Goal: Feedback & Contribution: Leave review/rating

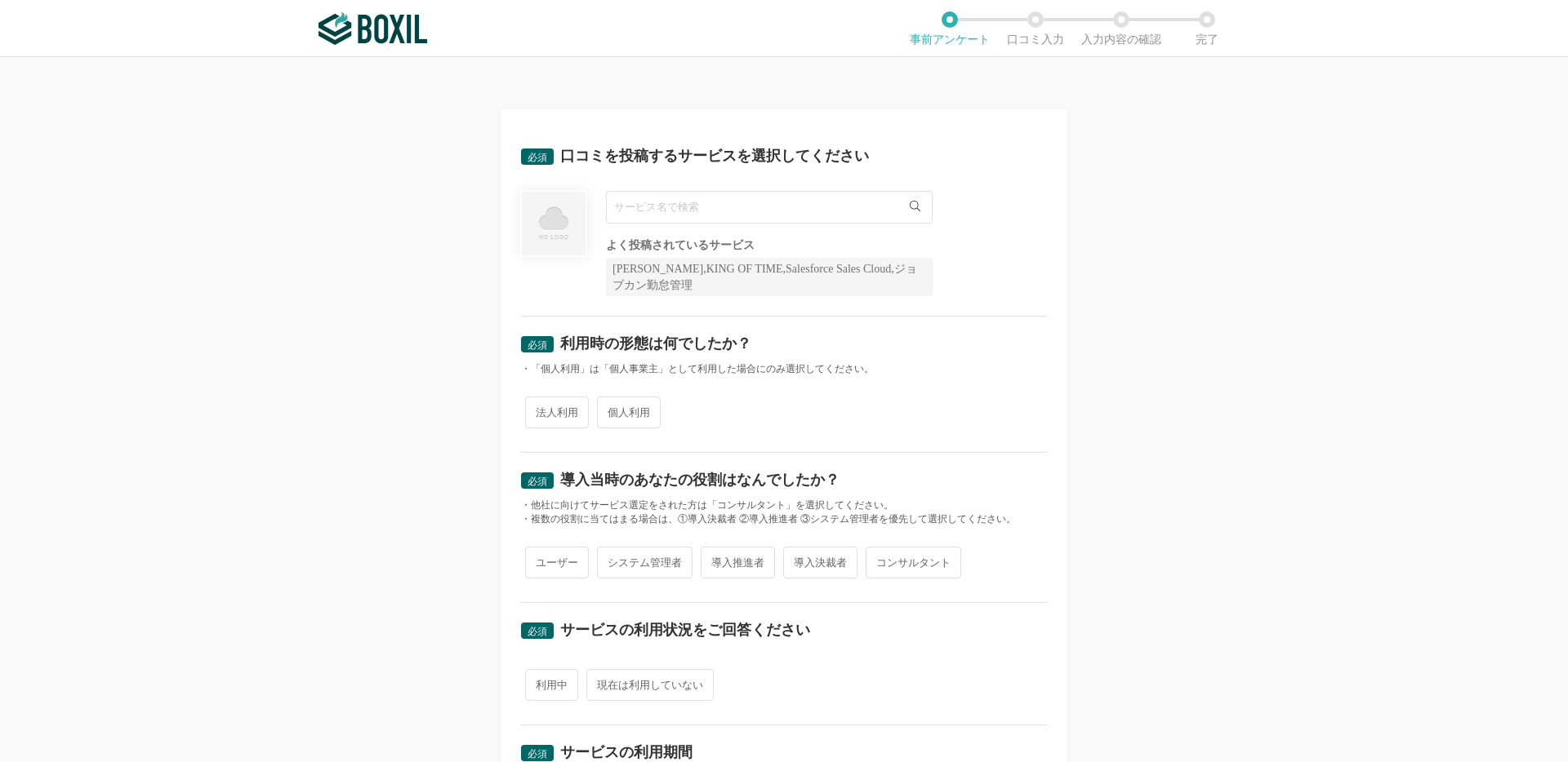
click at [701, 217] on input "text" at bounding box center [769, 207] width 326 height 32
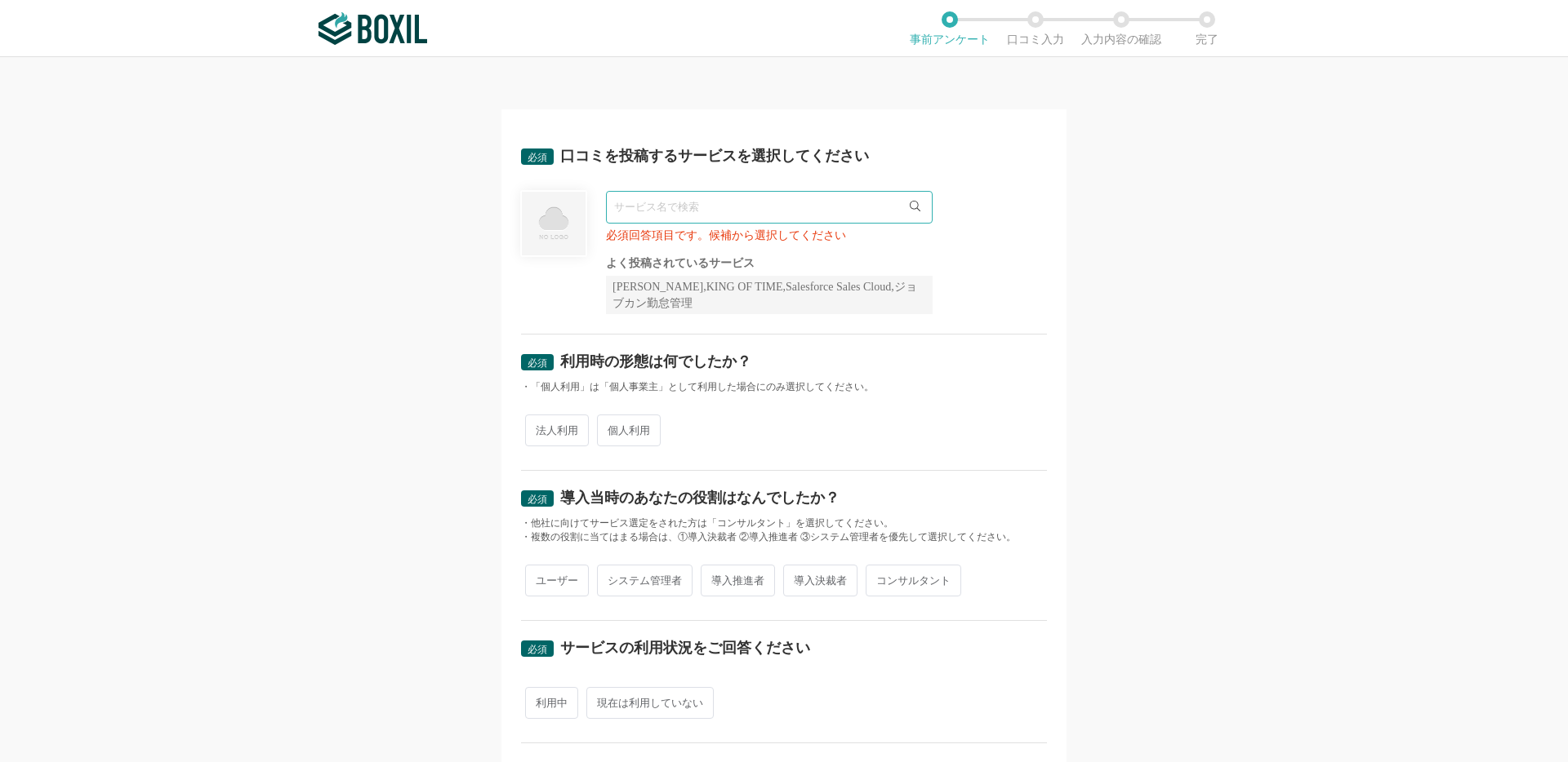
paste input "Nitte"
type input "Nitte"
click at [728, 248] on li "Nitte" at bounding box center [769, 240] width 325 height 32
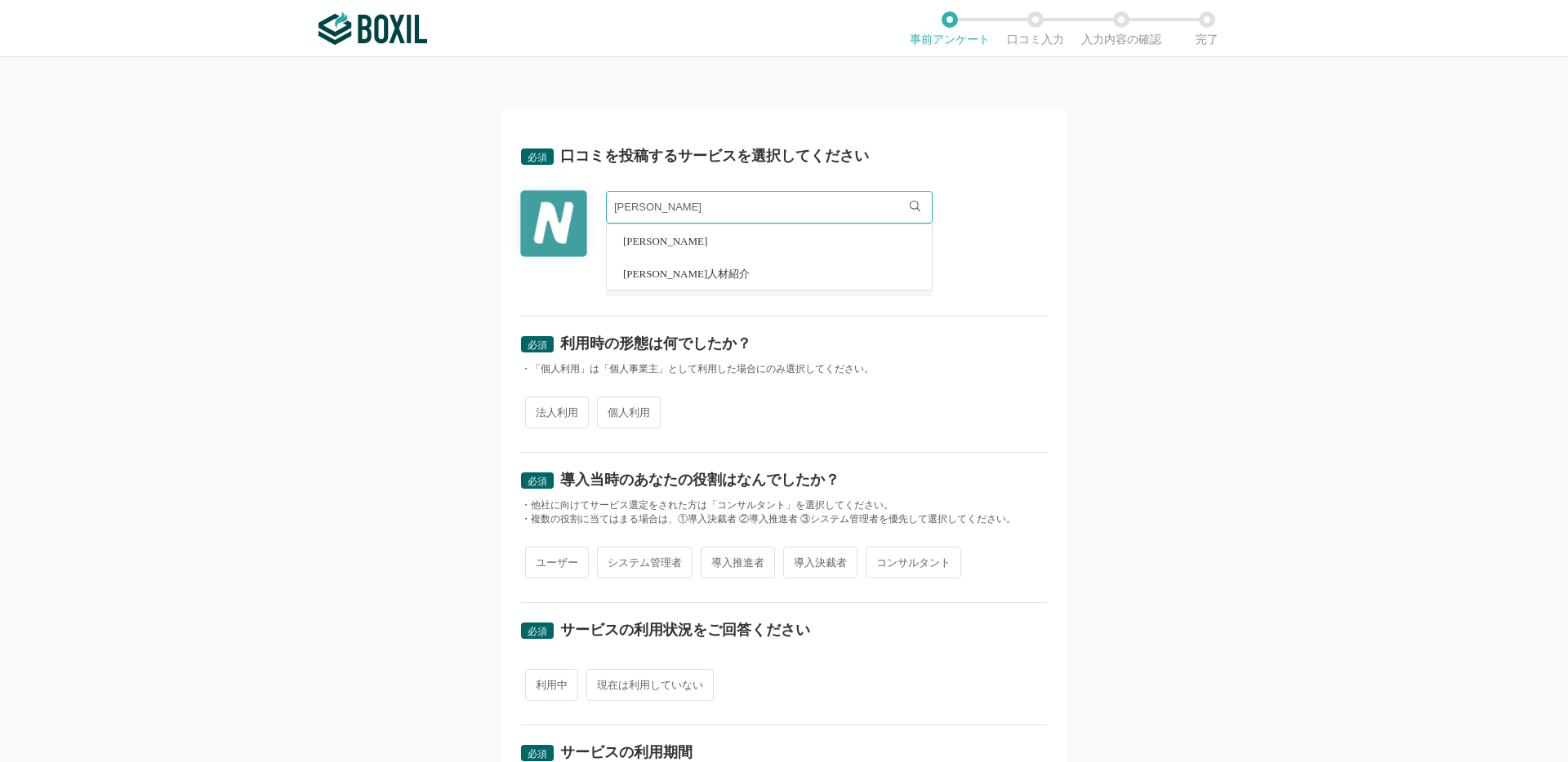
click at [525, 412] on span "法人利用" at bounding box center [557, 412] width 64 height 32
click at [529, 410] on input "法人利用" at bounding box center [534, 404] width 11 height 11
radio input "true"
click at [561, 566] on span "ユーザー" at bounding box center [557, 562] width 64 height 32
click at [540, 560] on input "ユーザー" at bounding box center [534, 555] width 11 height 11
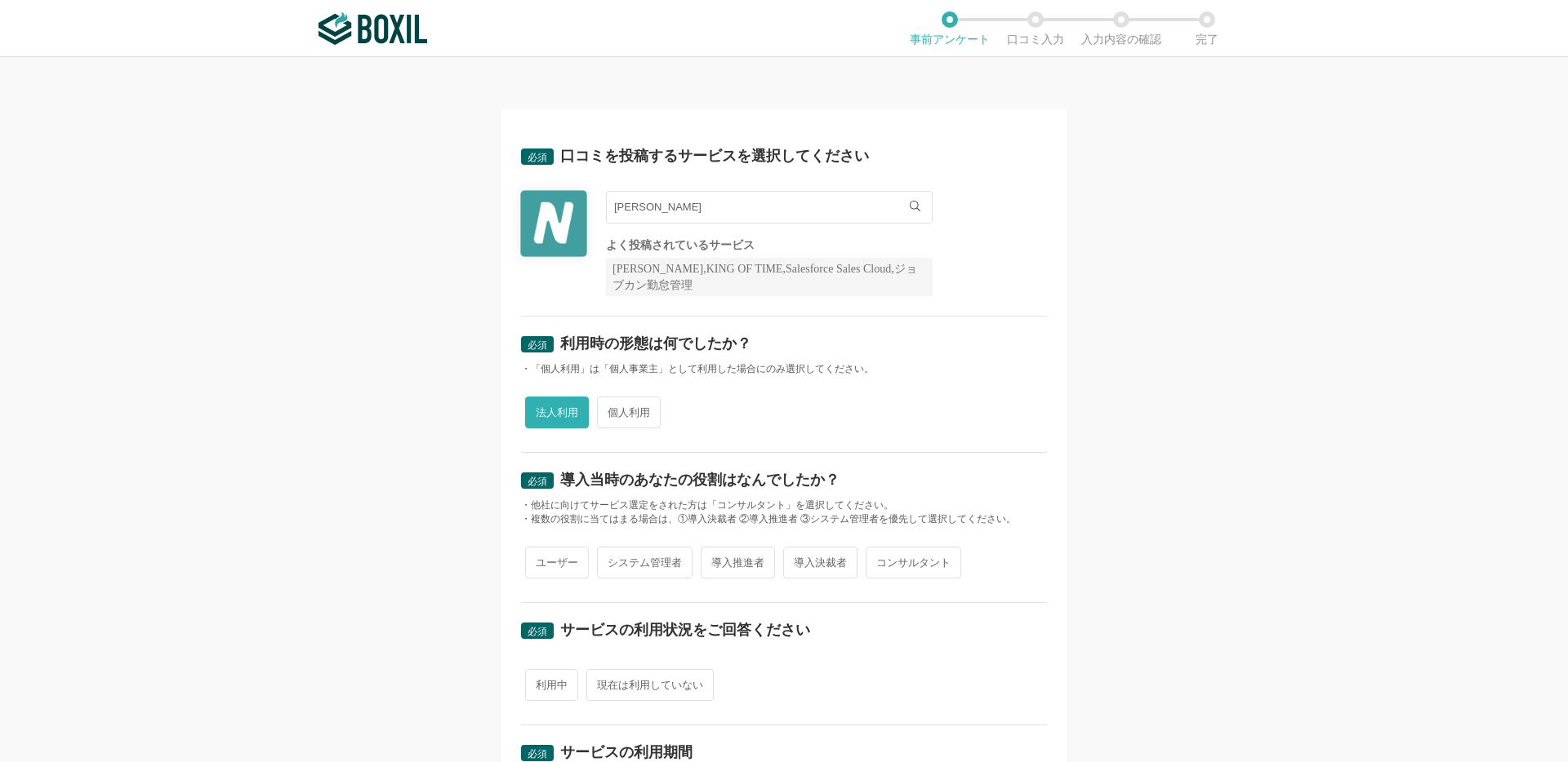
radio input "true"
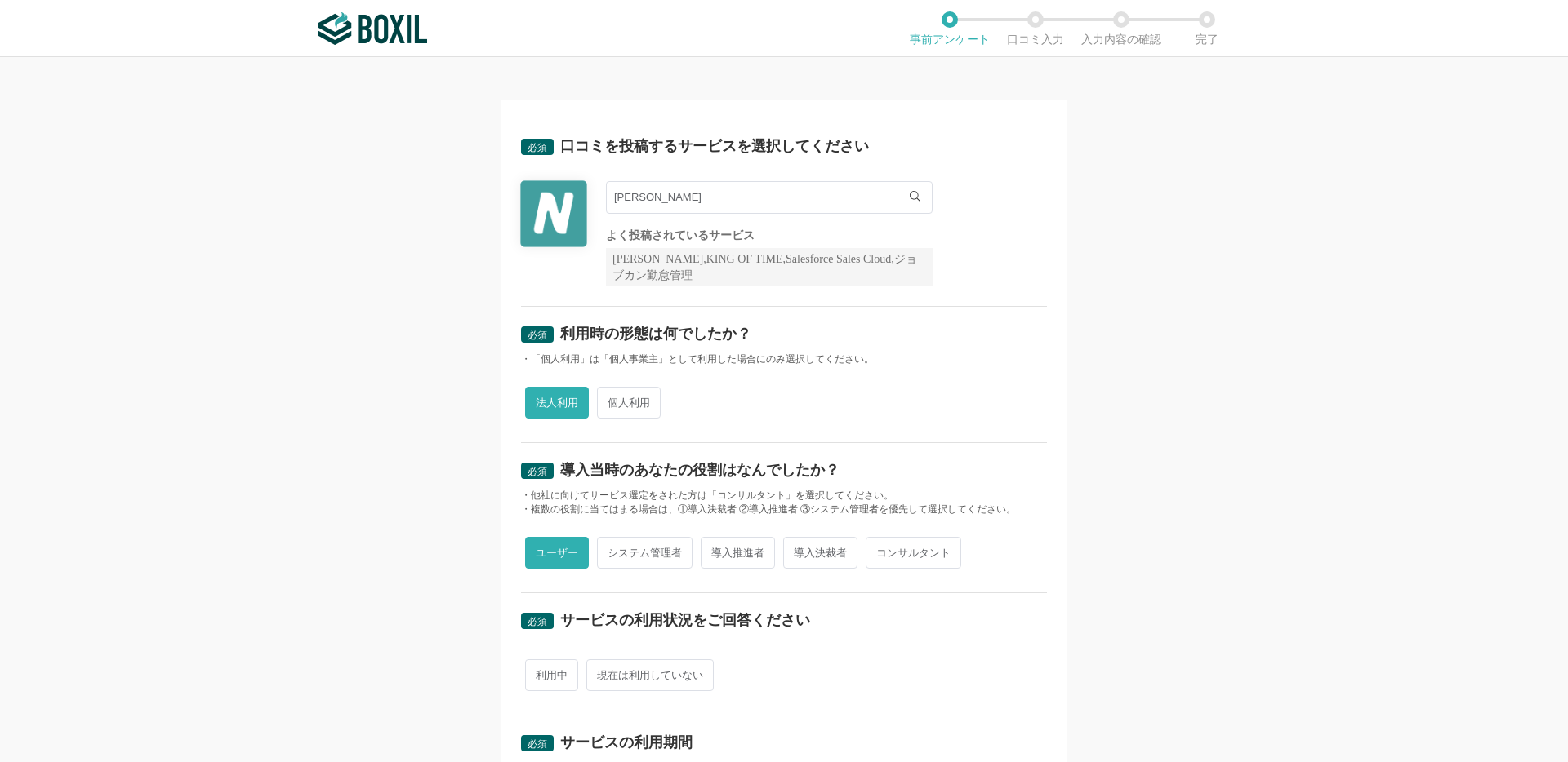
scroll to position [13, 0]
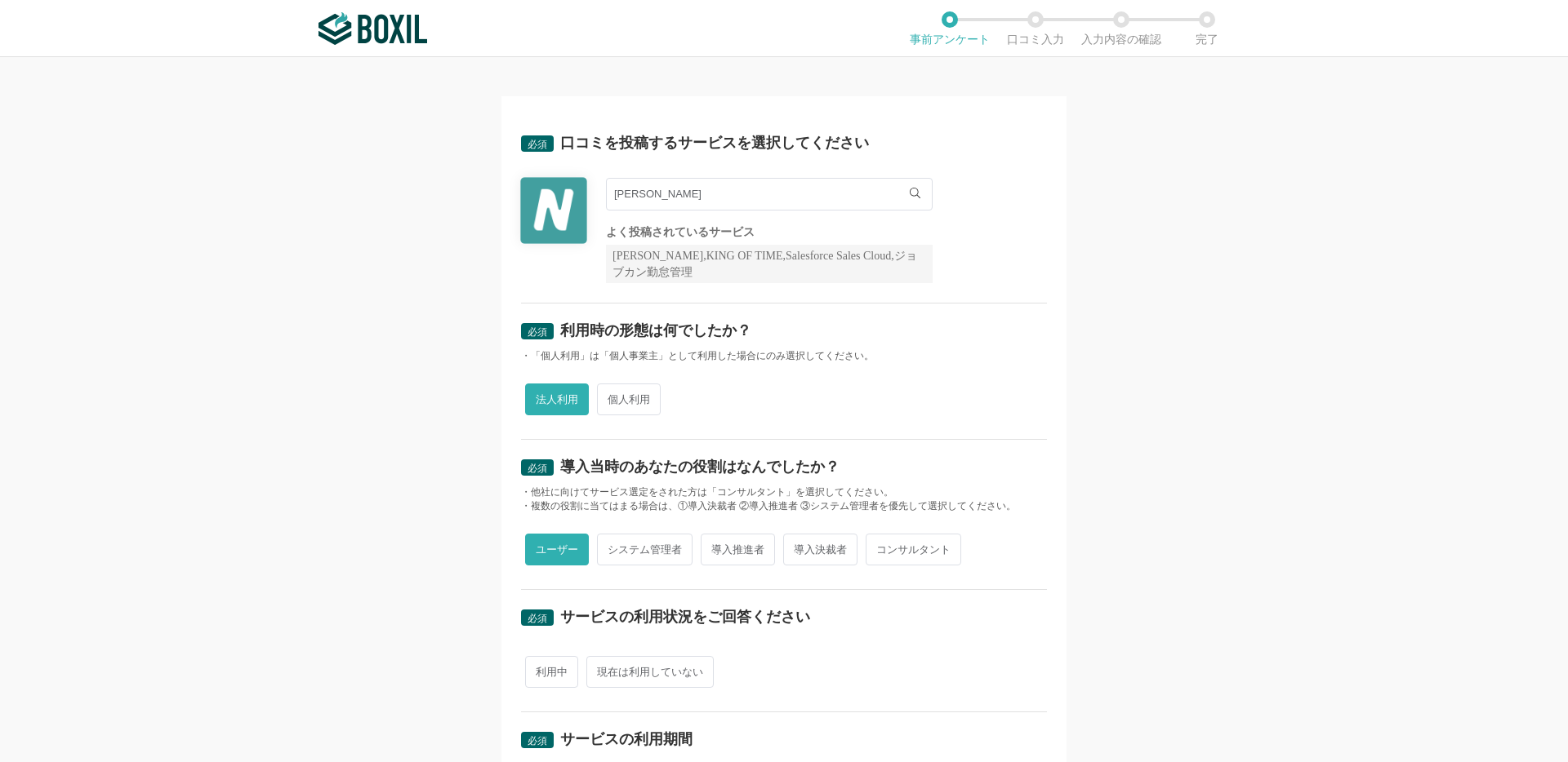
click at [561, 670] on span "利用中" at bounding box center [552, 671] width 53 height 32
click at [540, 669] on input "利用中" at bounding box center [534, 664] width 11 height 11
radio input "true"
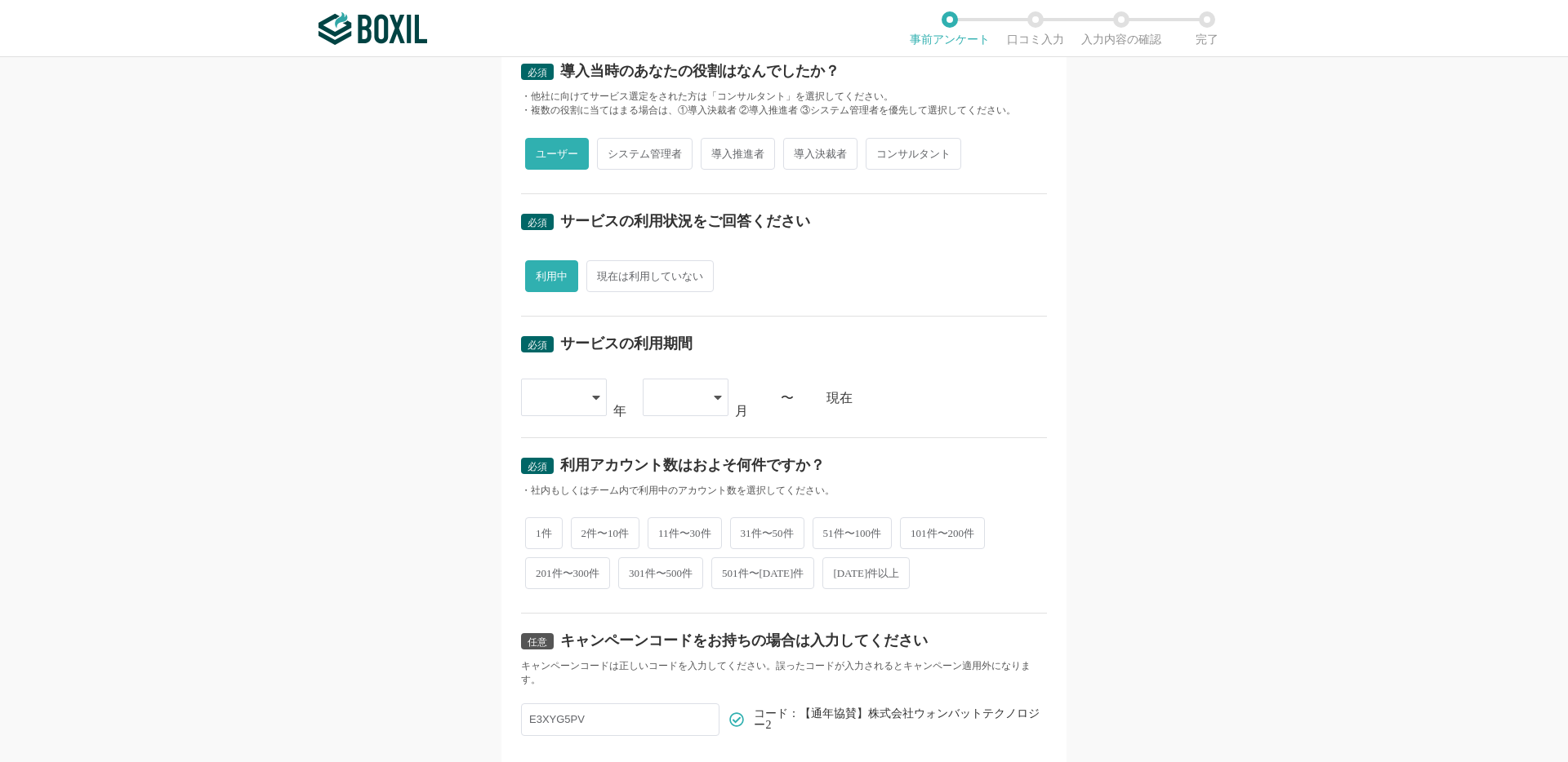
scroll to position [413, 0]
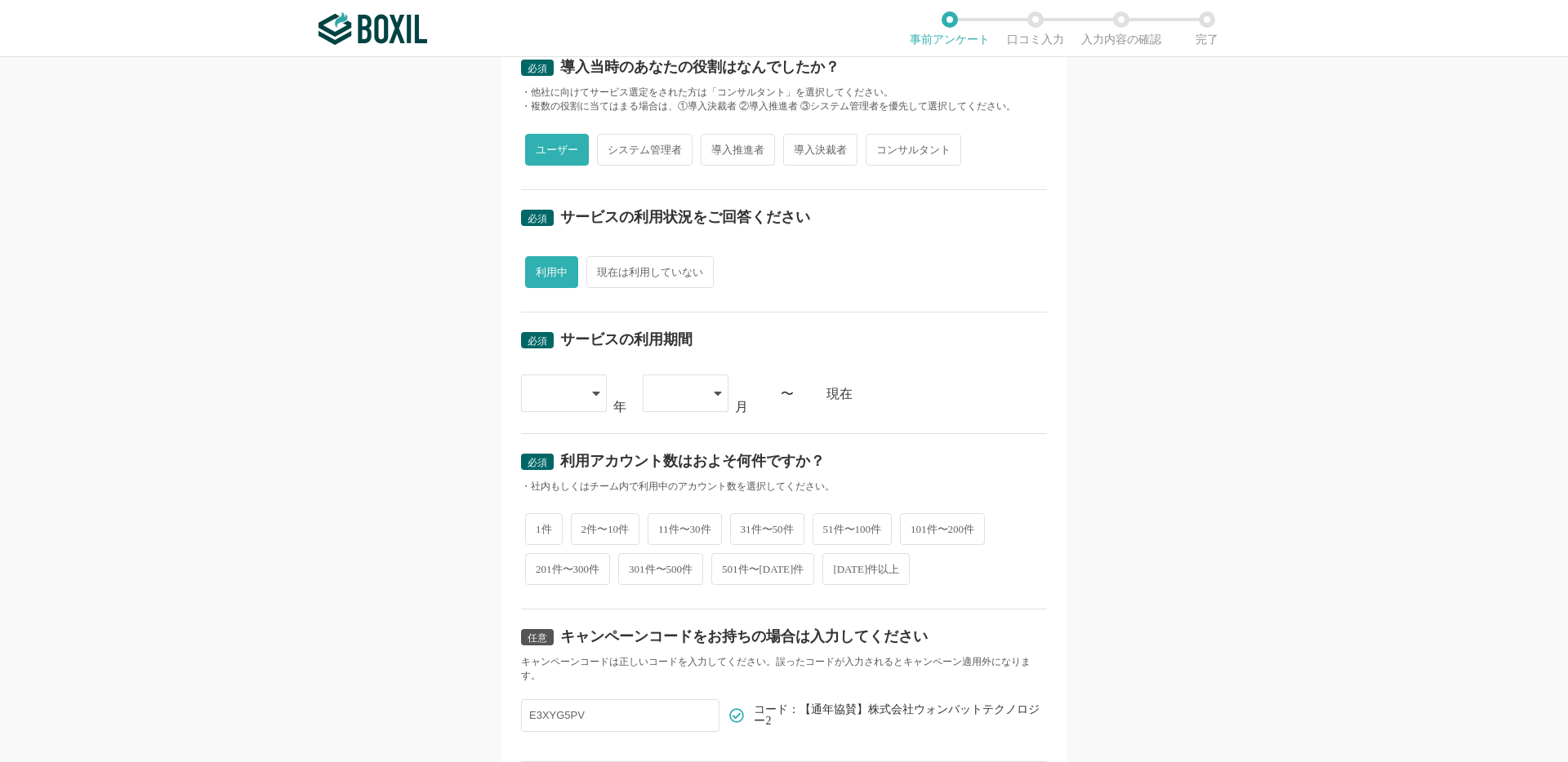
click at [592, 395] on icon at bounding box center [596, 393] width 8 height 13
click at [568, 654] on li "[DATE]" at bounding box center [563, 654] width 86 height 39
click at [712, 399] on div at bounding box center [685, 394] width 86 height 38
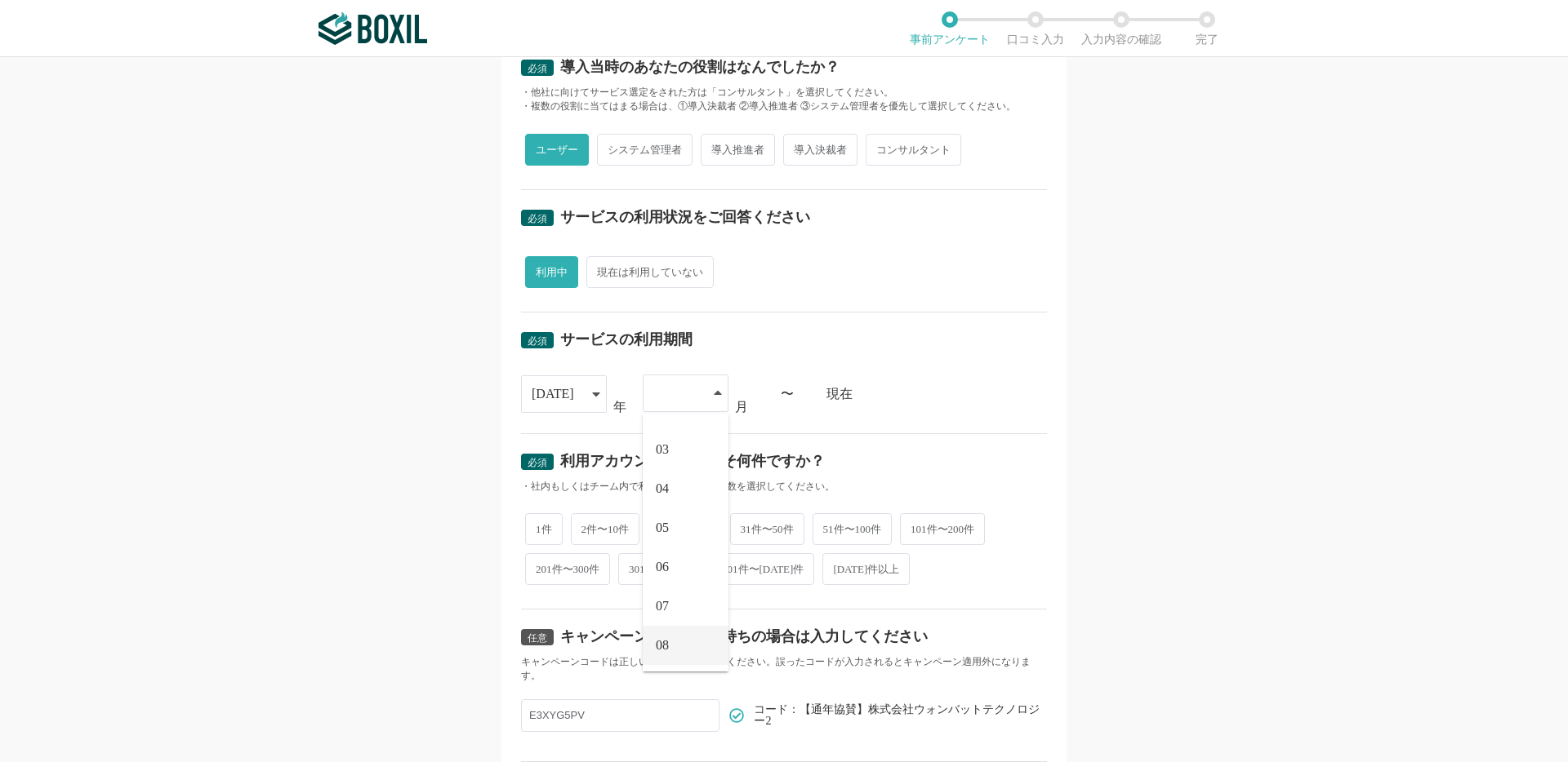
click at [681, 636] on li "08" at bounding box center [685, 645] width 86 height 39
click at [1059, 475] on div "必須 口コミを投稿するサービスを選択してください Nitte Nitte Nitte人材紹介 よく投稿されているサービス Sansan,KING OF TIM…" at bounding box center [783, 266] width 565 height 1139
click at [595, 522] on span "2件〜10件" at bounding box center [605, 527] width 69 height 32
click at [586, 522] on input "2件〜10件" at bounding box center [580, 520] width 11 height 11
radio input "true"
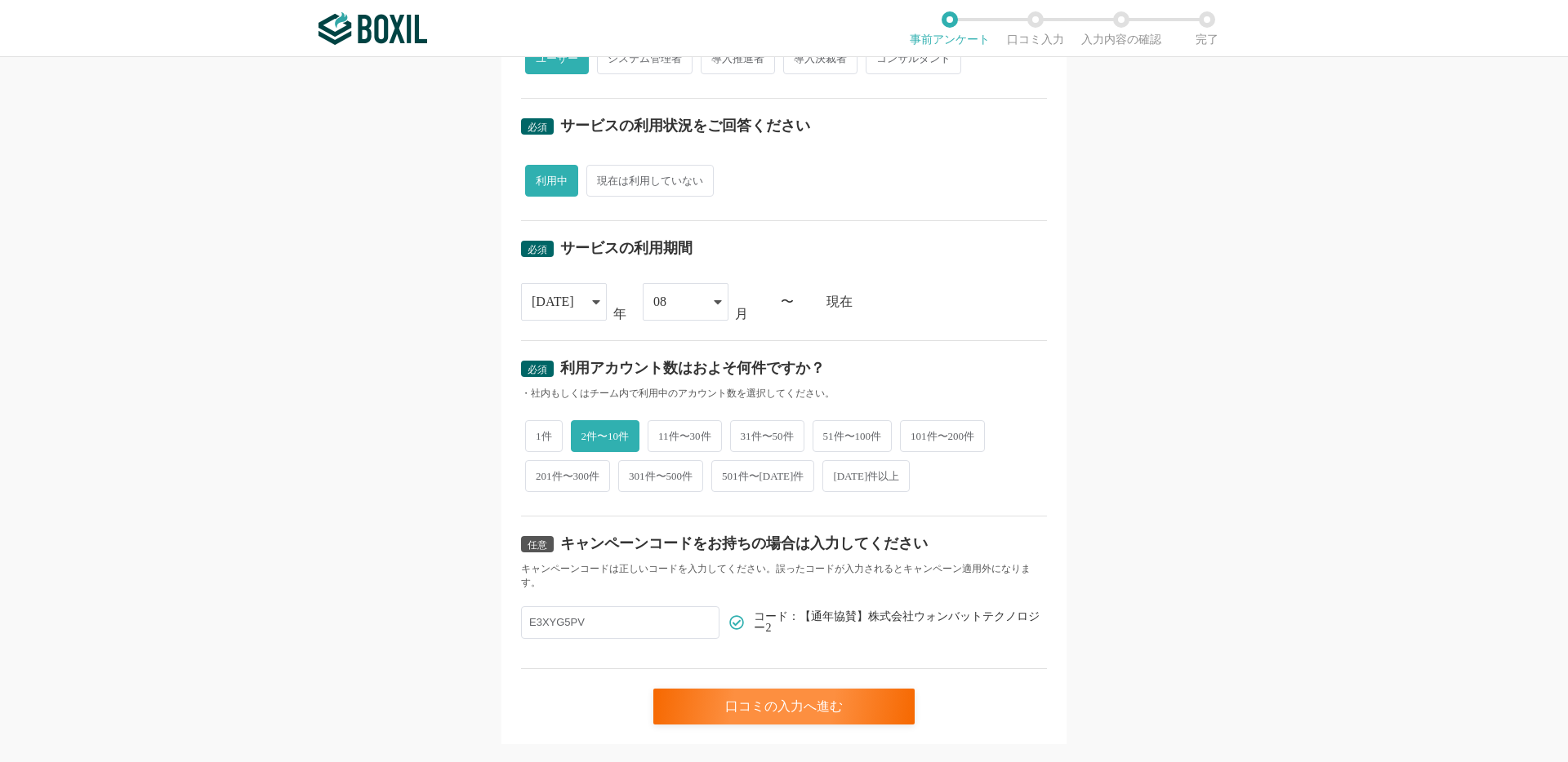
scroll to position [525, 0]
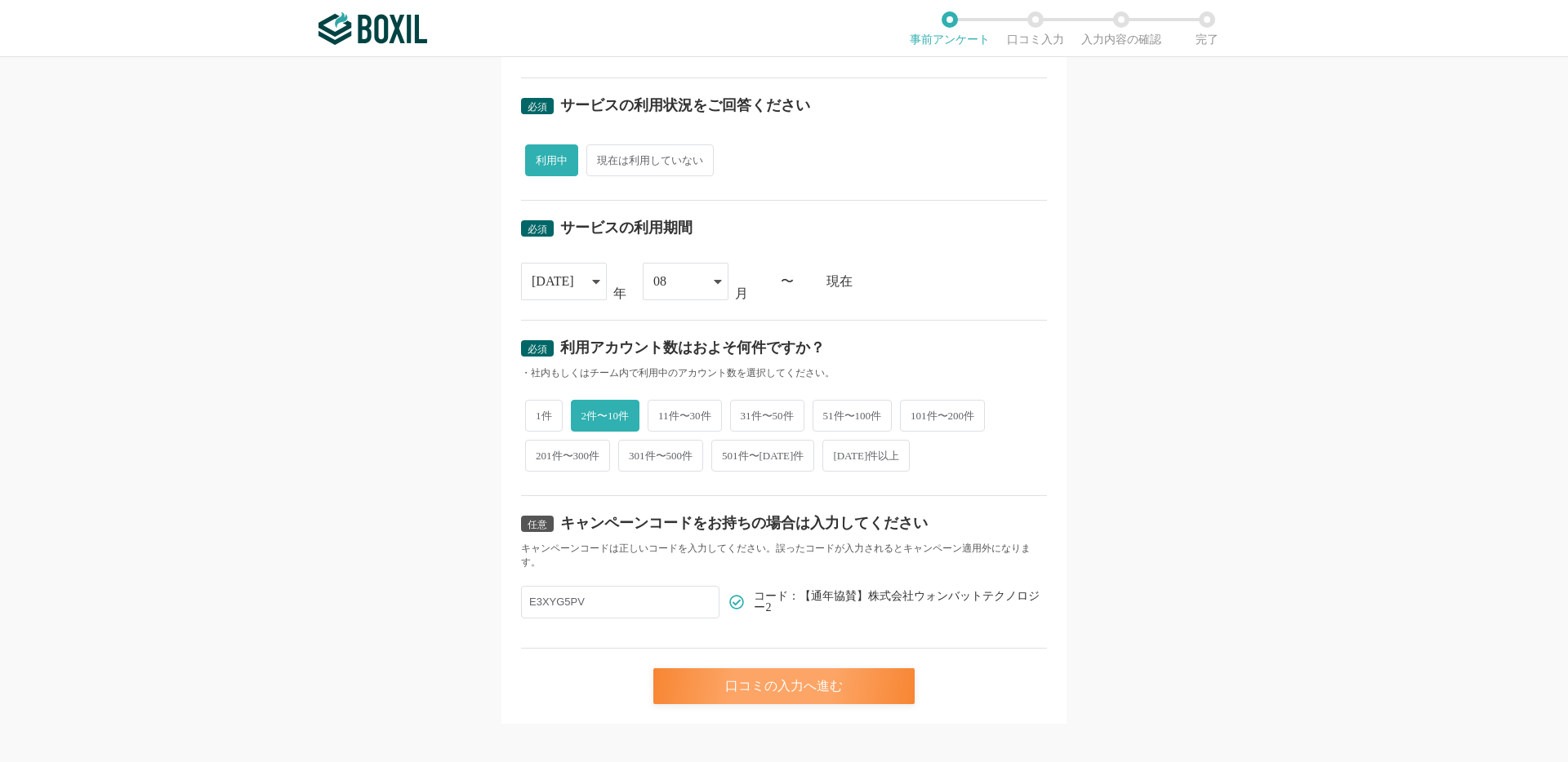
click at [739, 678] on div "口コミの入力へ進む" at bounding box center [784, 686] width 261 height 36
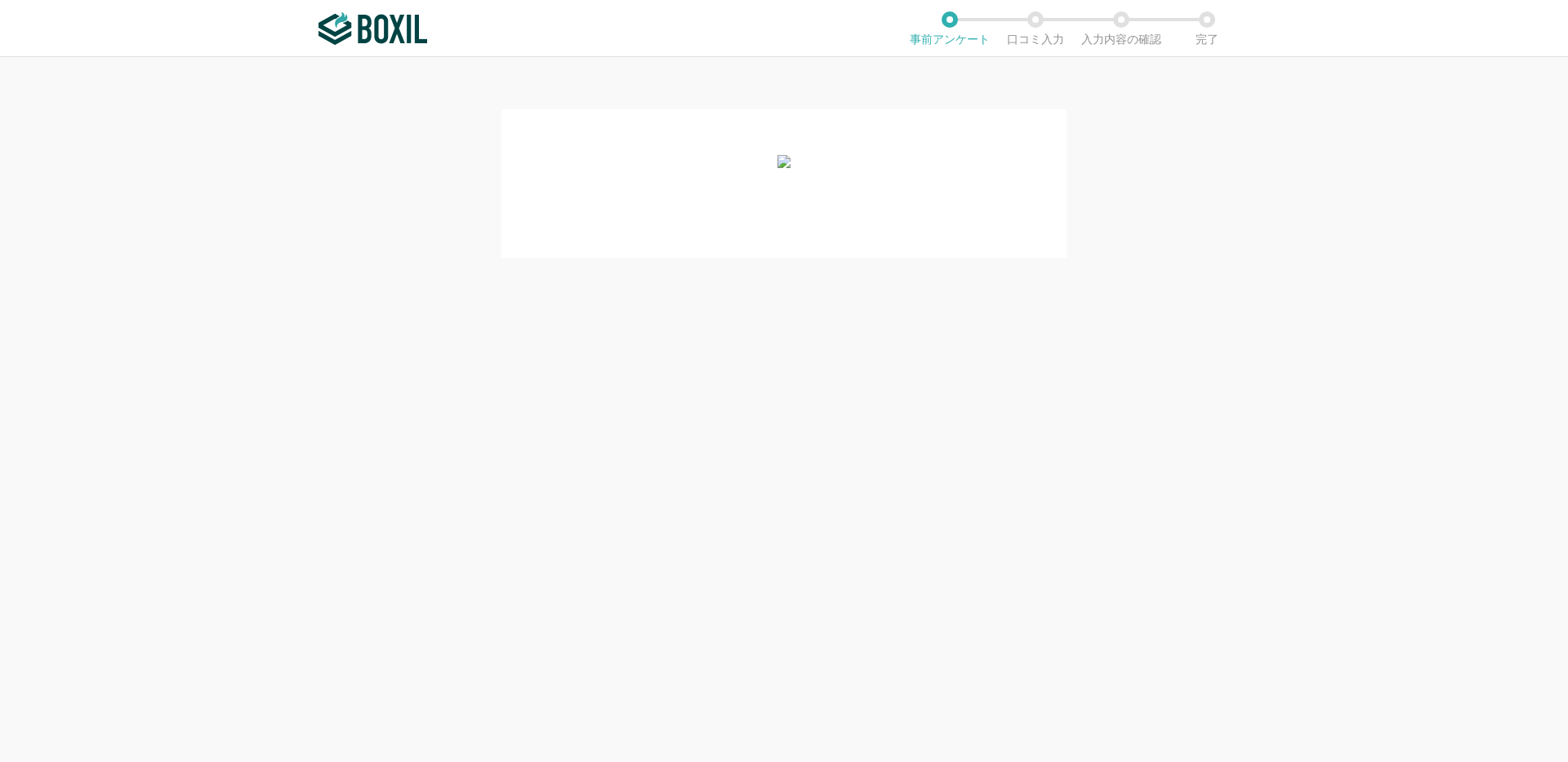
scroll to position [0, 0]
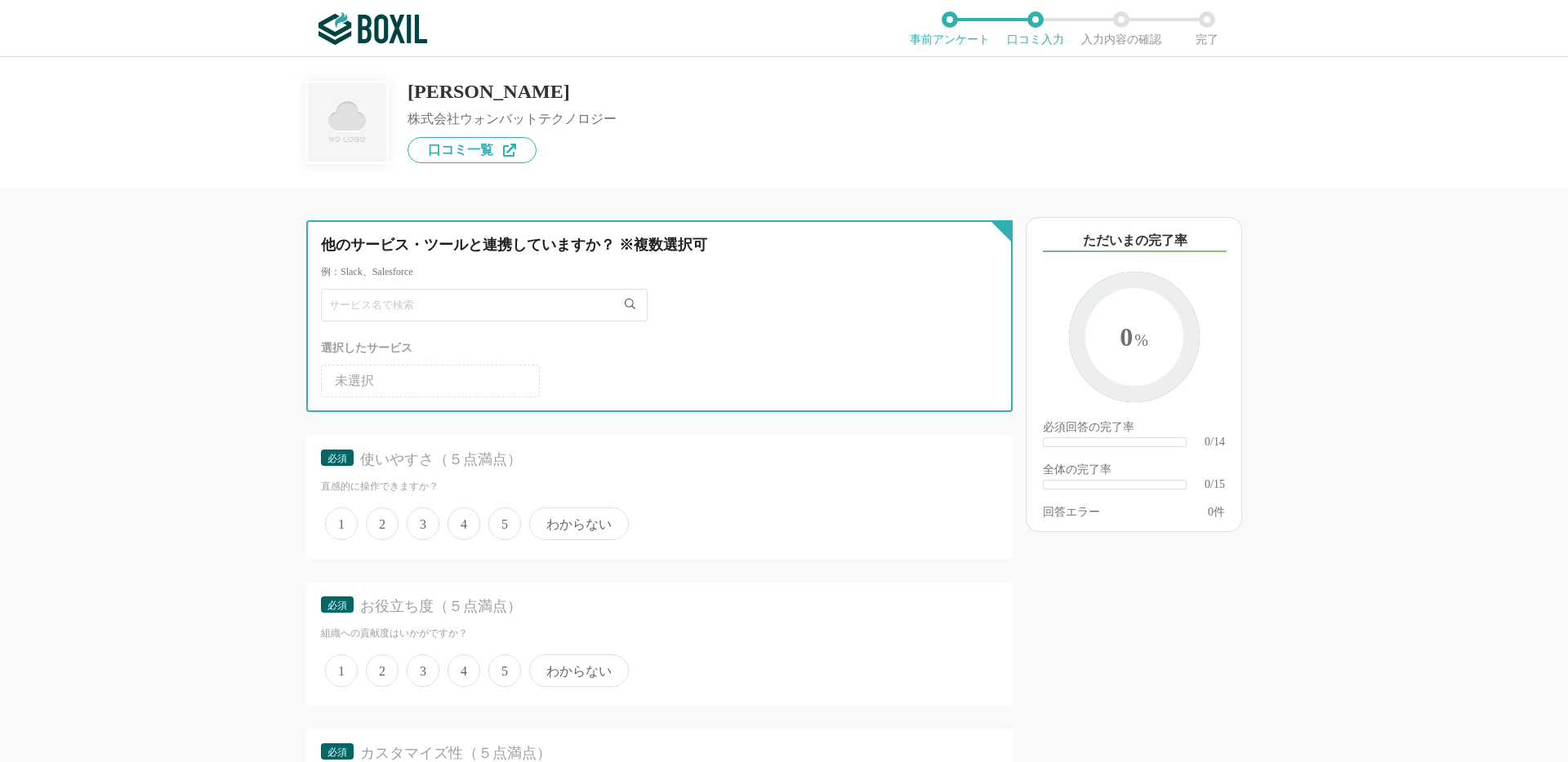
click at [497, 307] on input "text" at bounding box center [484, 305] width 326 height 32
type input "Slack"
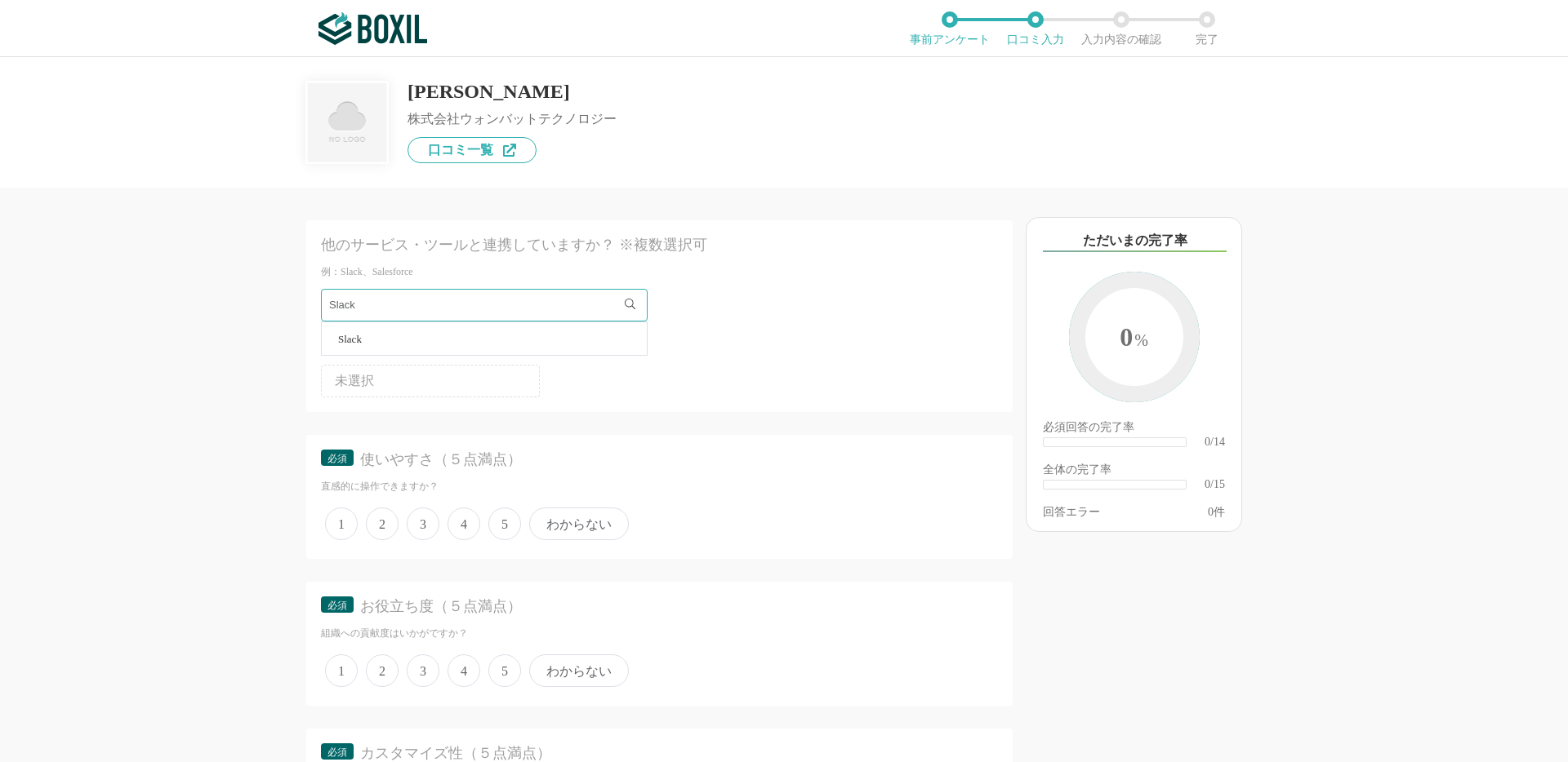
click at [561, 341] on li "Slack" at bounding box center [484, 339] width 325 height 32
click at [452, 524] on span "4" at bounding box center [464, 524] width 32 height 32
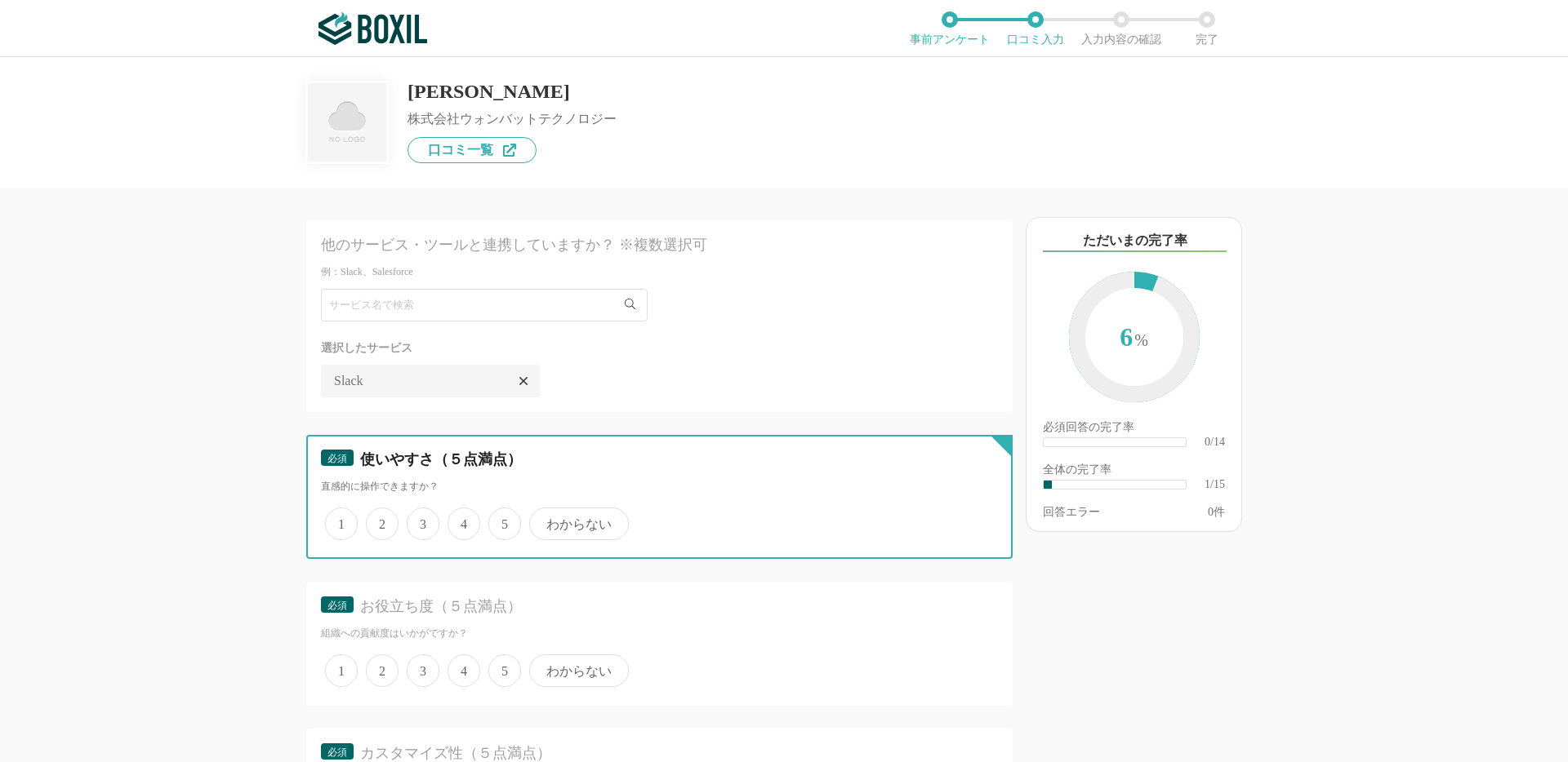
click at [452, 521] on input "4" at bounding box center [457, 515] width 11 height 11
radio input "true"
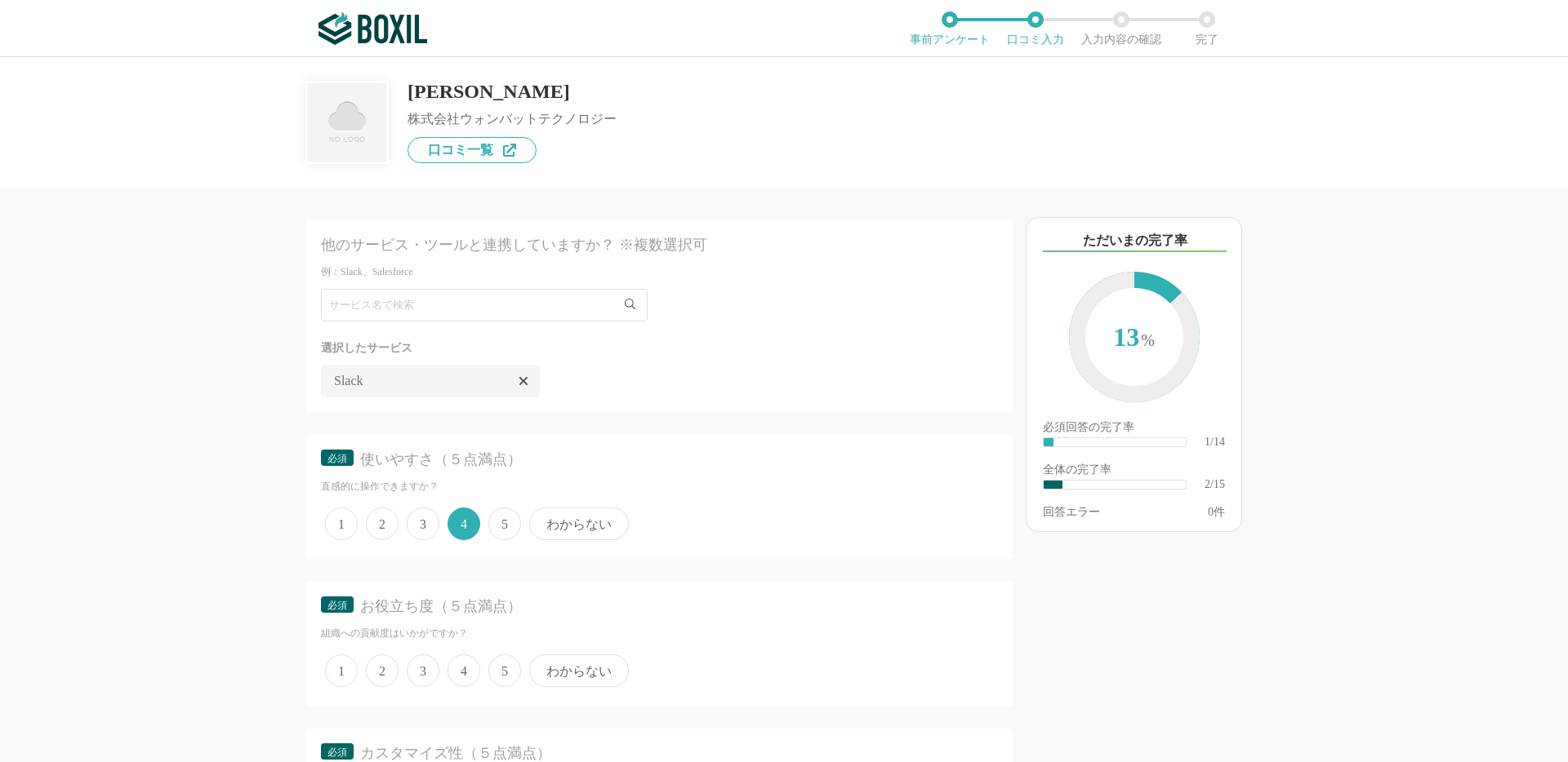
click at [469, 658] on span "4" at bounding box center [464, 671] width 32 height 32
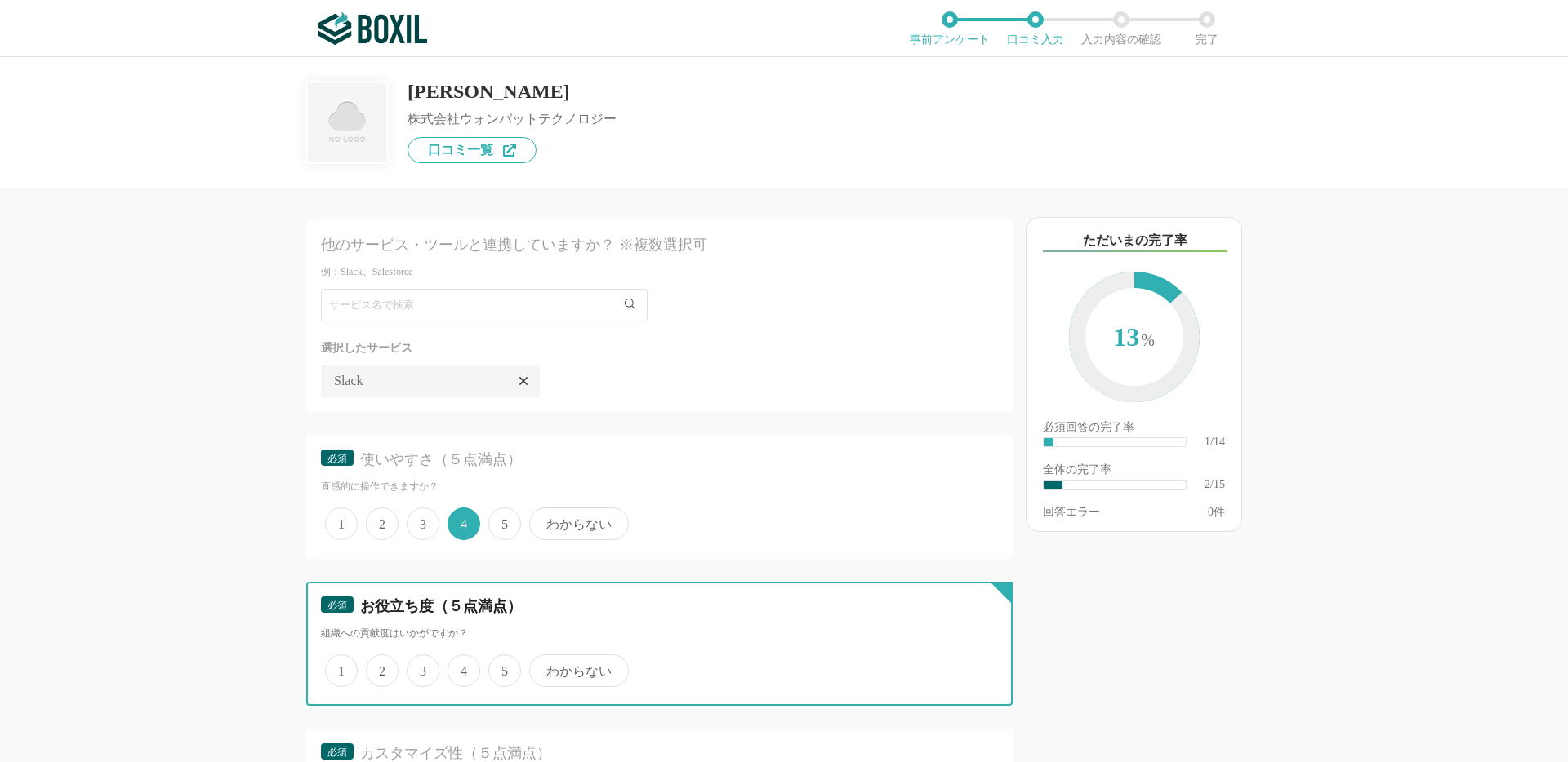
click at [462, 658] on input "4" at bounding box center [457, 662] width 11 height 11
radio input "true"
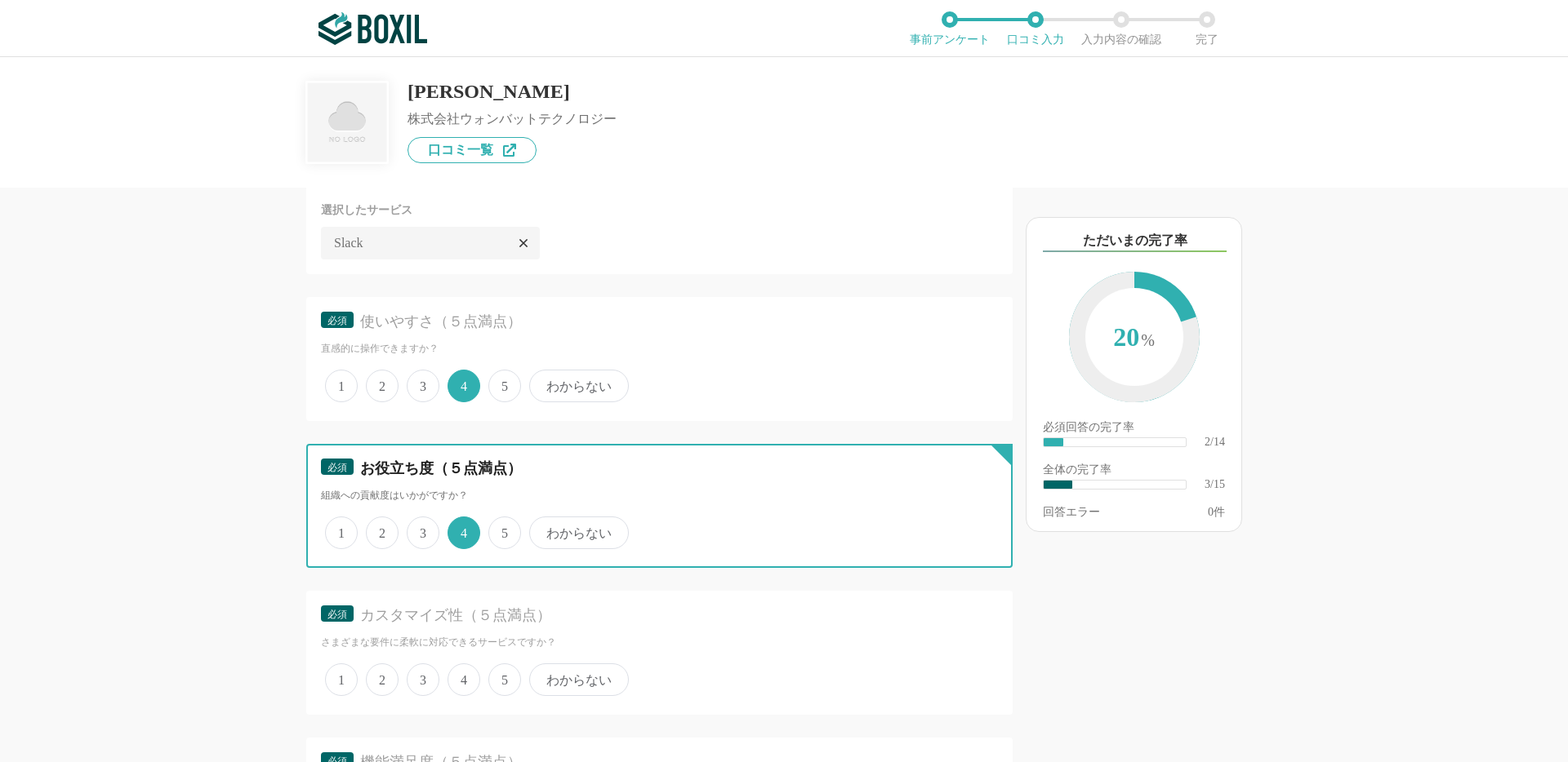
scroll to position [171, 0]
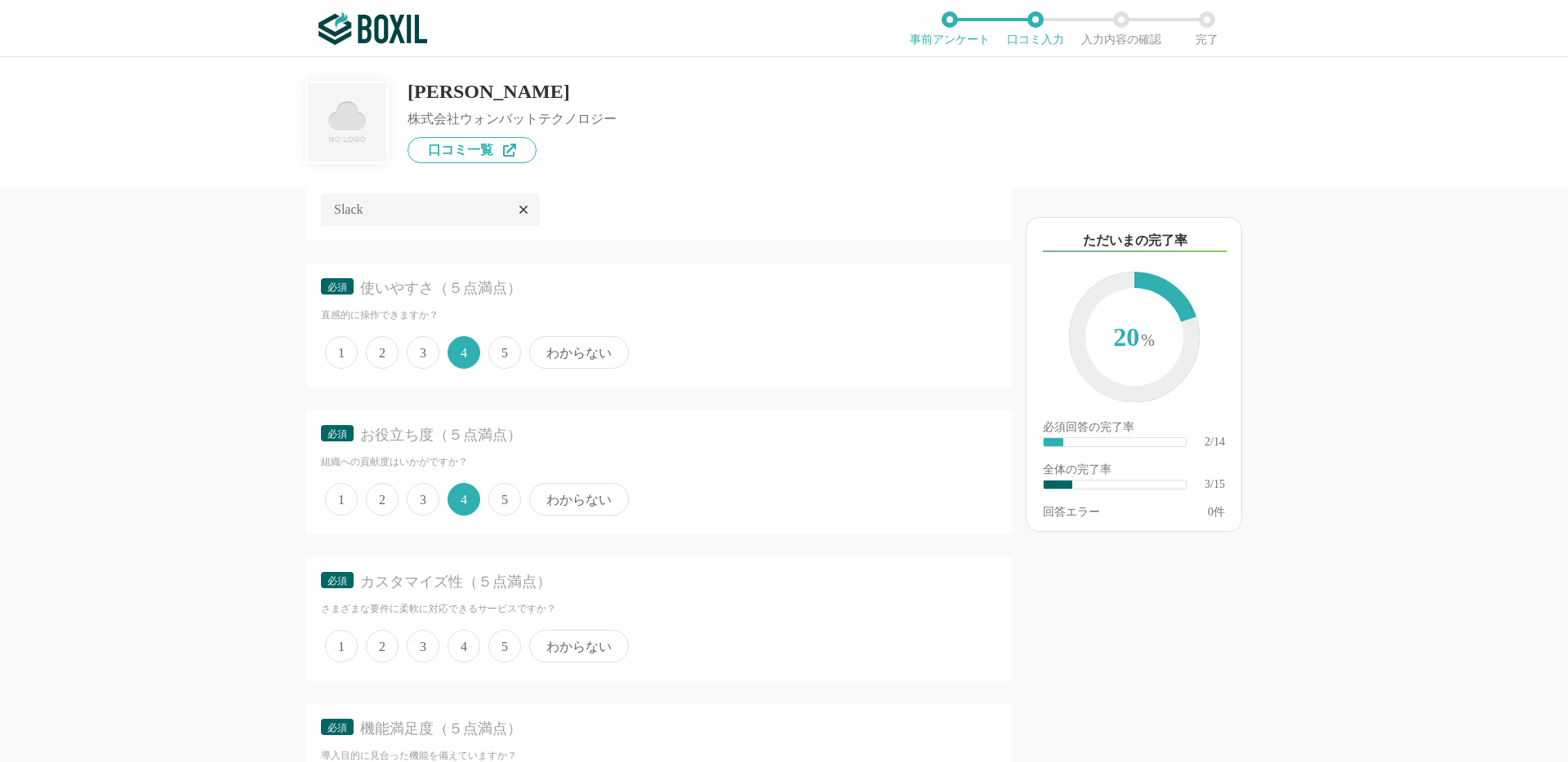
click at [419, 649] on span "3" at bounding box center [423, 647] width 32 height 32
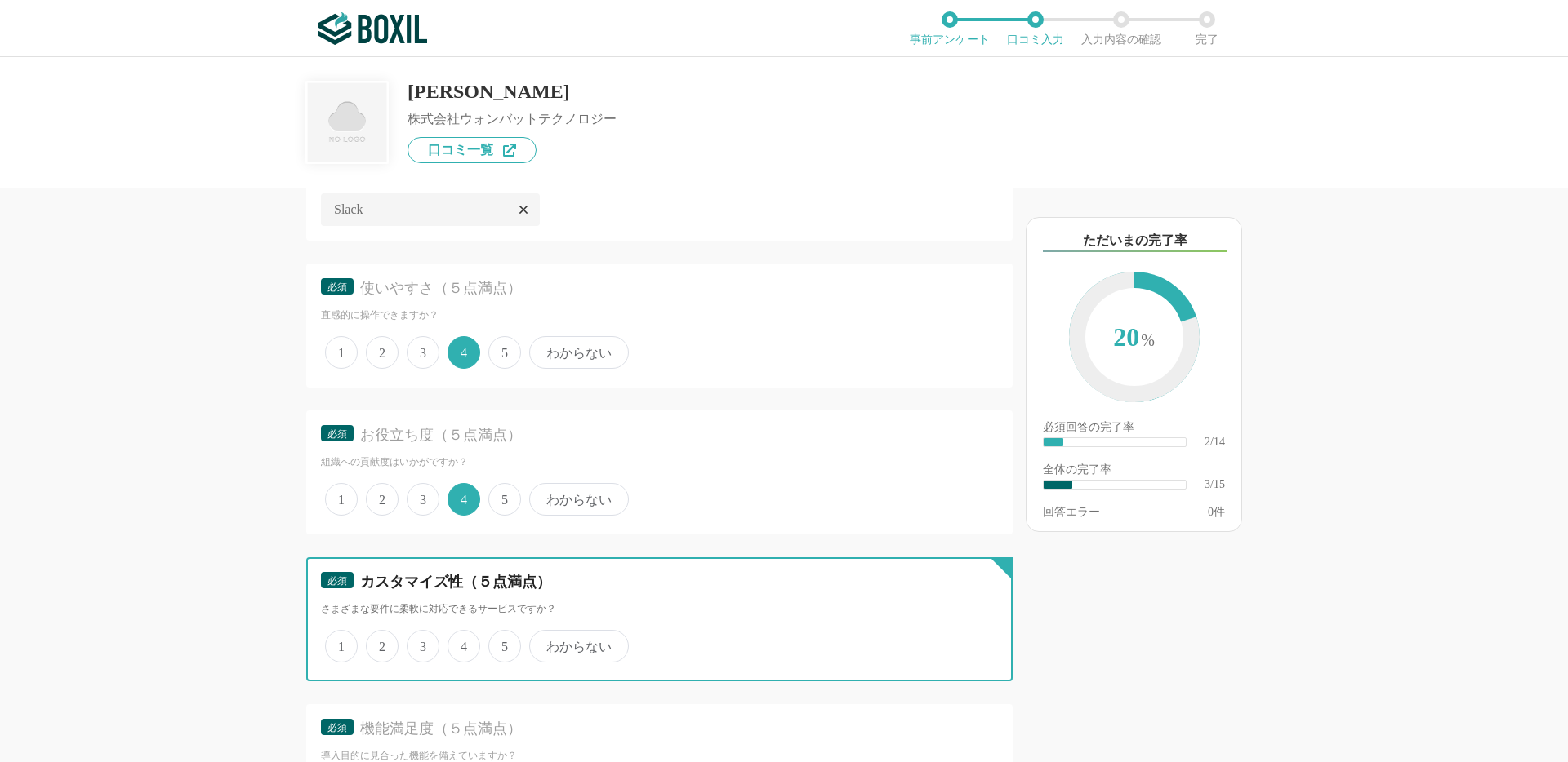
click at [419, 643] on input "3" at bounding box center [416, 638] width 11 height 11
radio input "true"
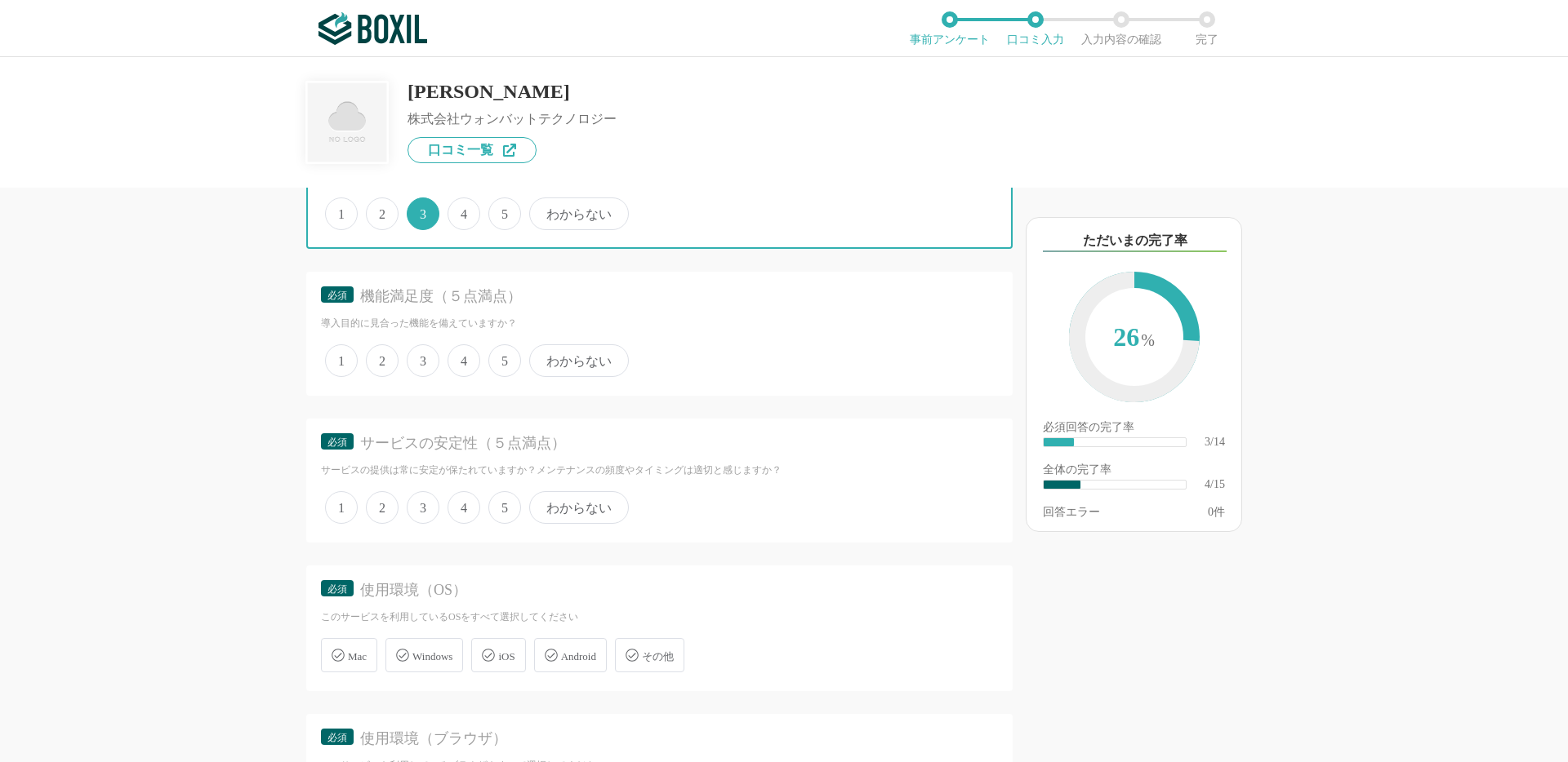
scroll to position [705, 0]
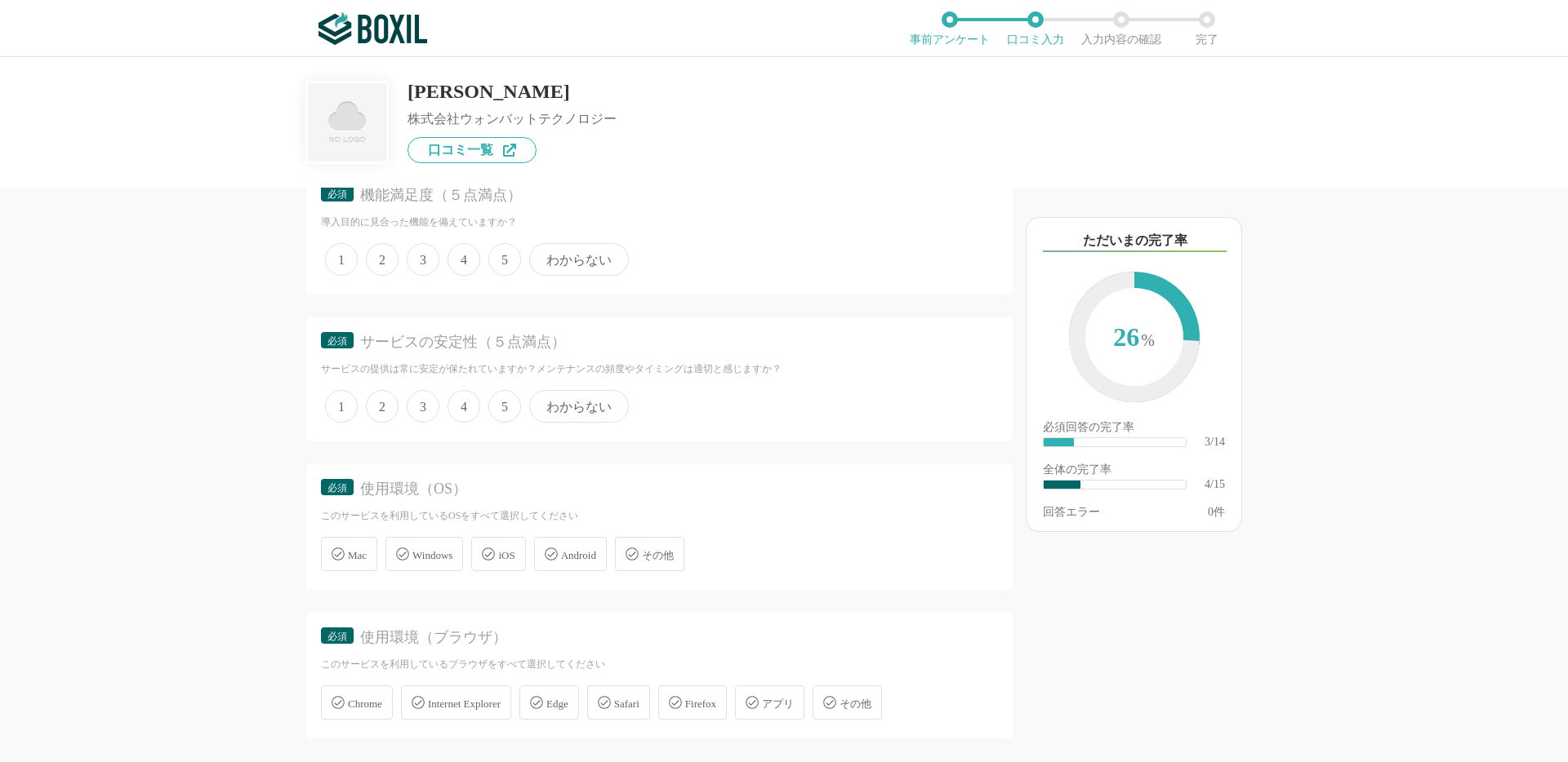
click at [506, 267] on span "5" at bounding box center [505, 259] width 32 height 32
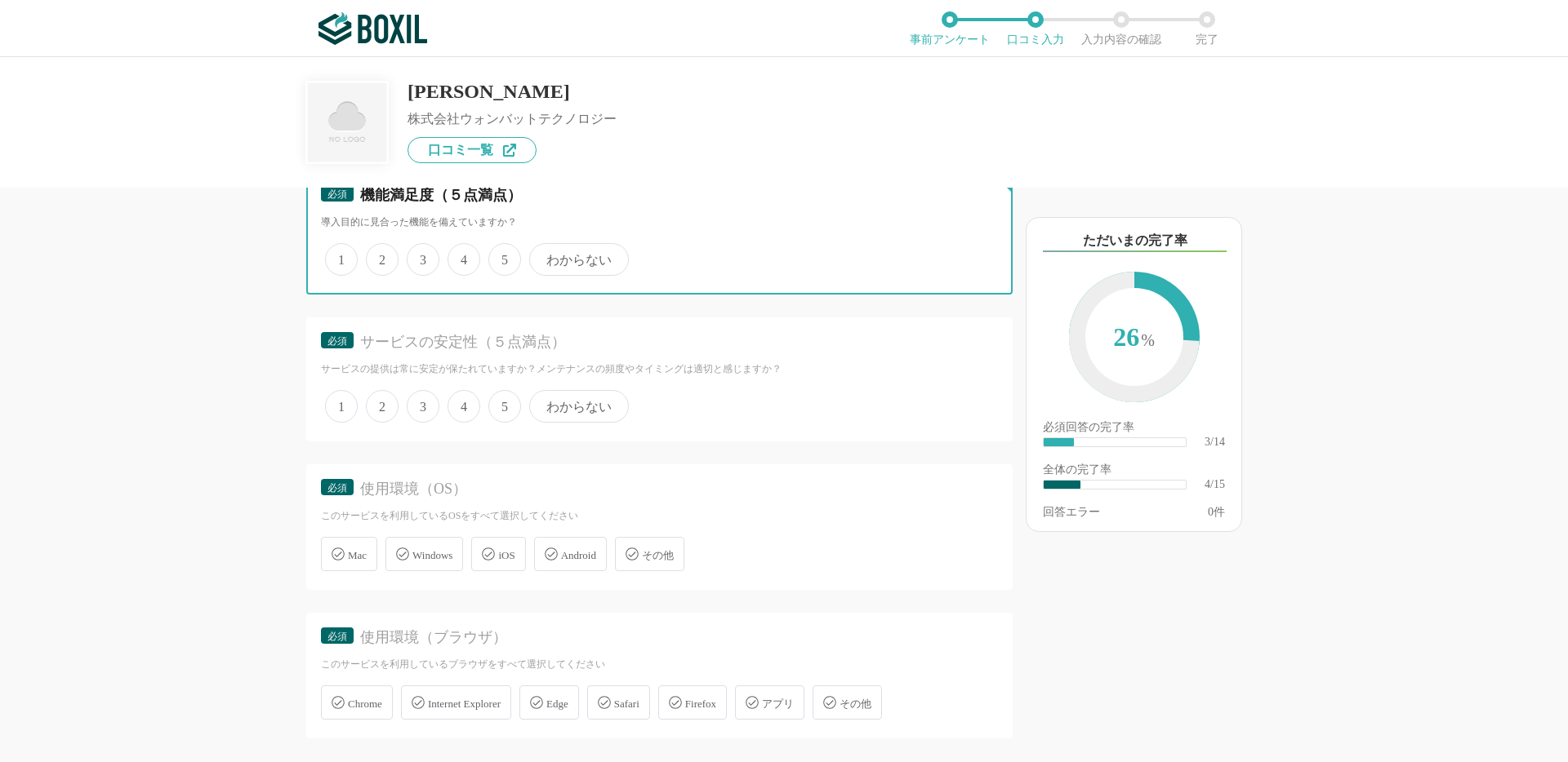
click at [503, 257] on input "5" at bounding box center [497, 251] width 11 height 11
radio input "true"
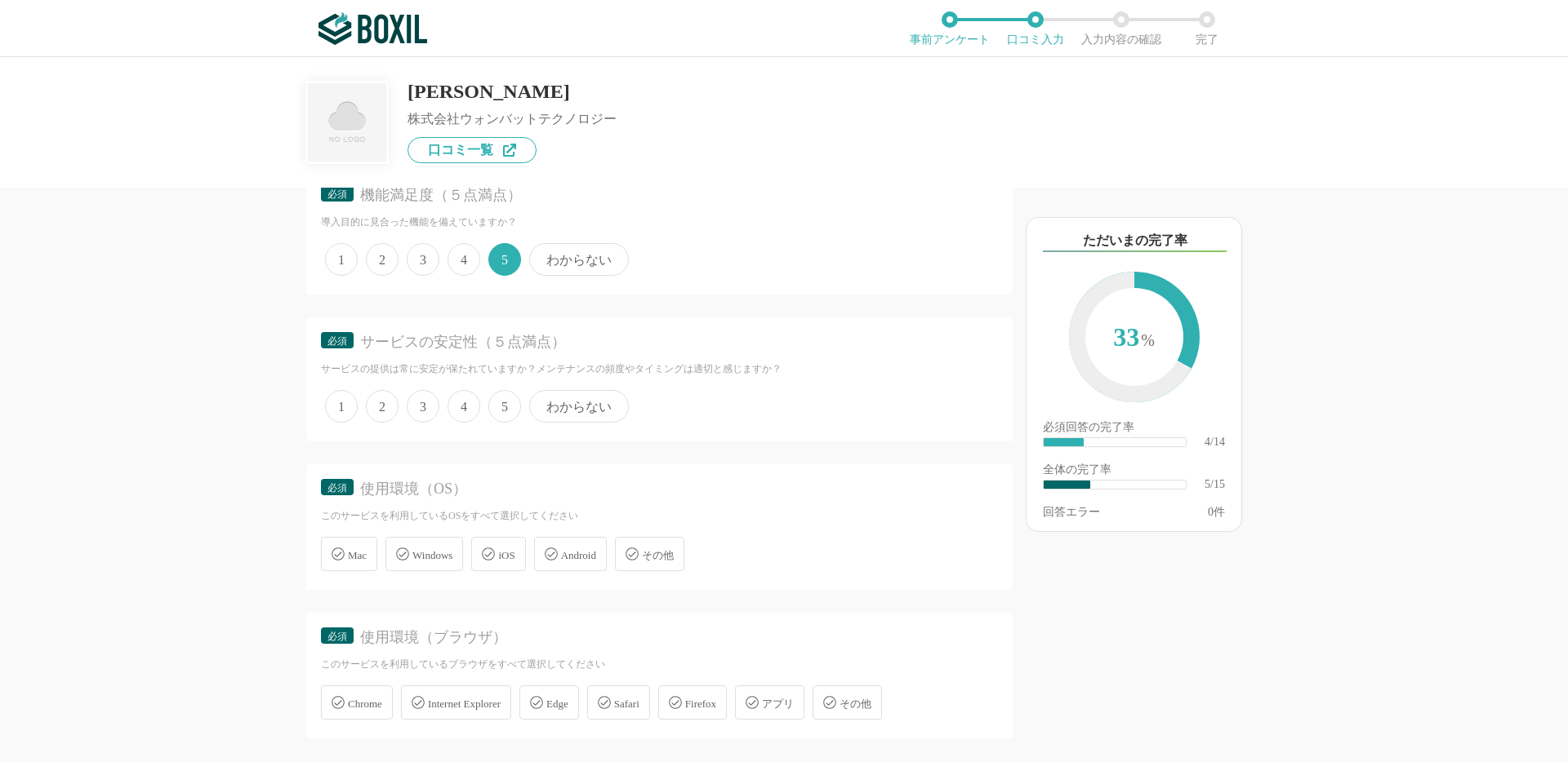
click at [502, 406] on span "5" at bounding box center [505, 406] width 32 height 32
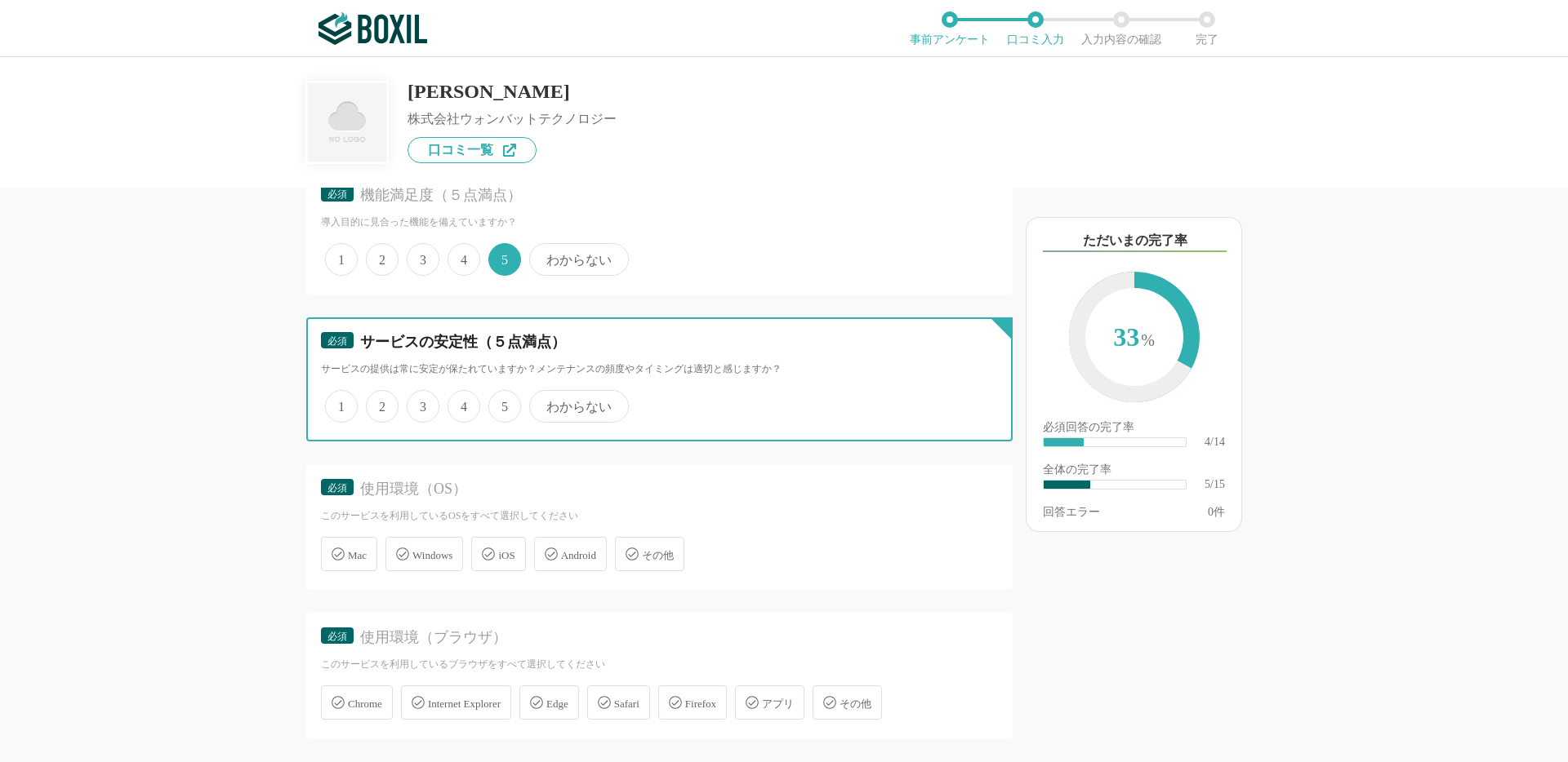
click at [502, 404] on input "5" at bounding box center [497, 398] width 11 height 11
radio input "true"
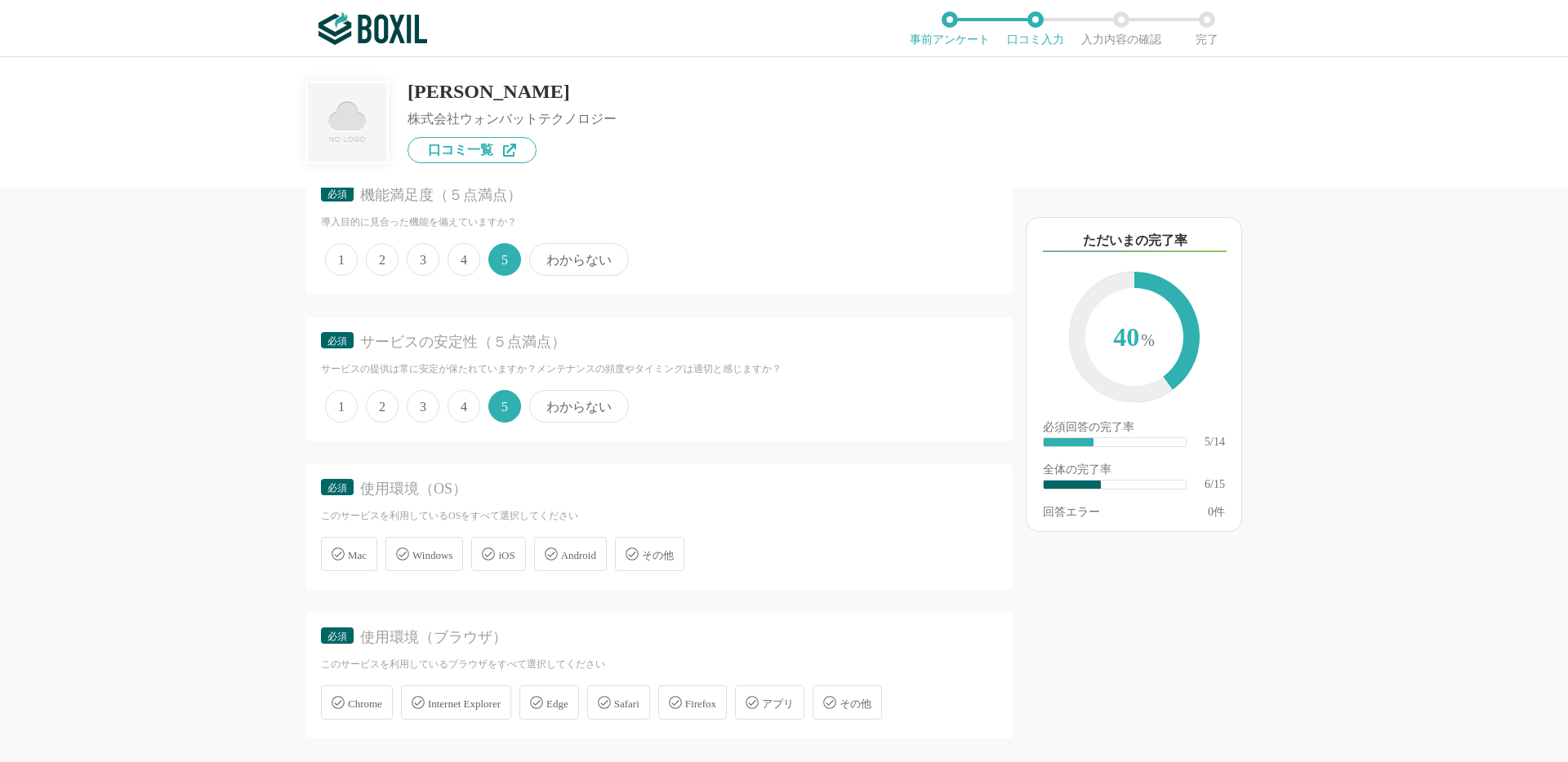
click at [360, 558] on span "Mac" at bounding box center [357, 556] width 19 height 13
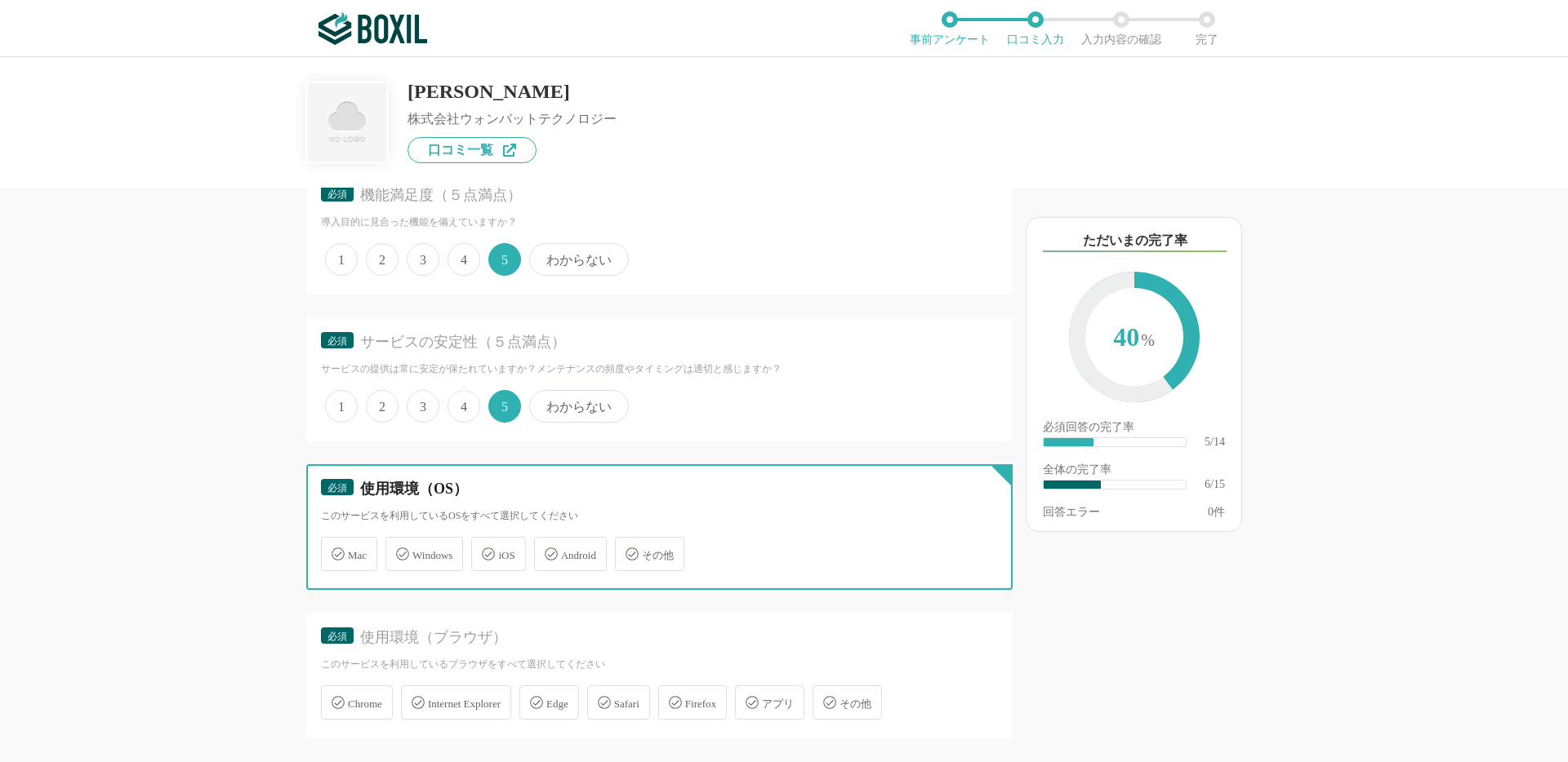
click at [334, 550] on input "Mac" at bounding box center [330, 545] width 11 height 11
checkbox input "true"
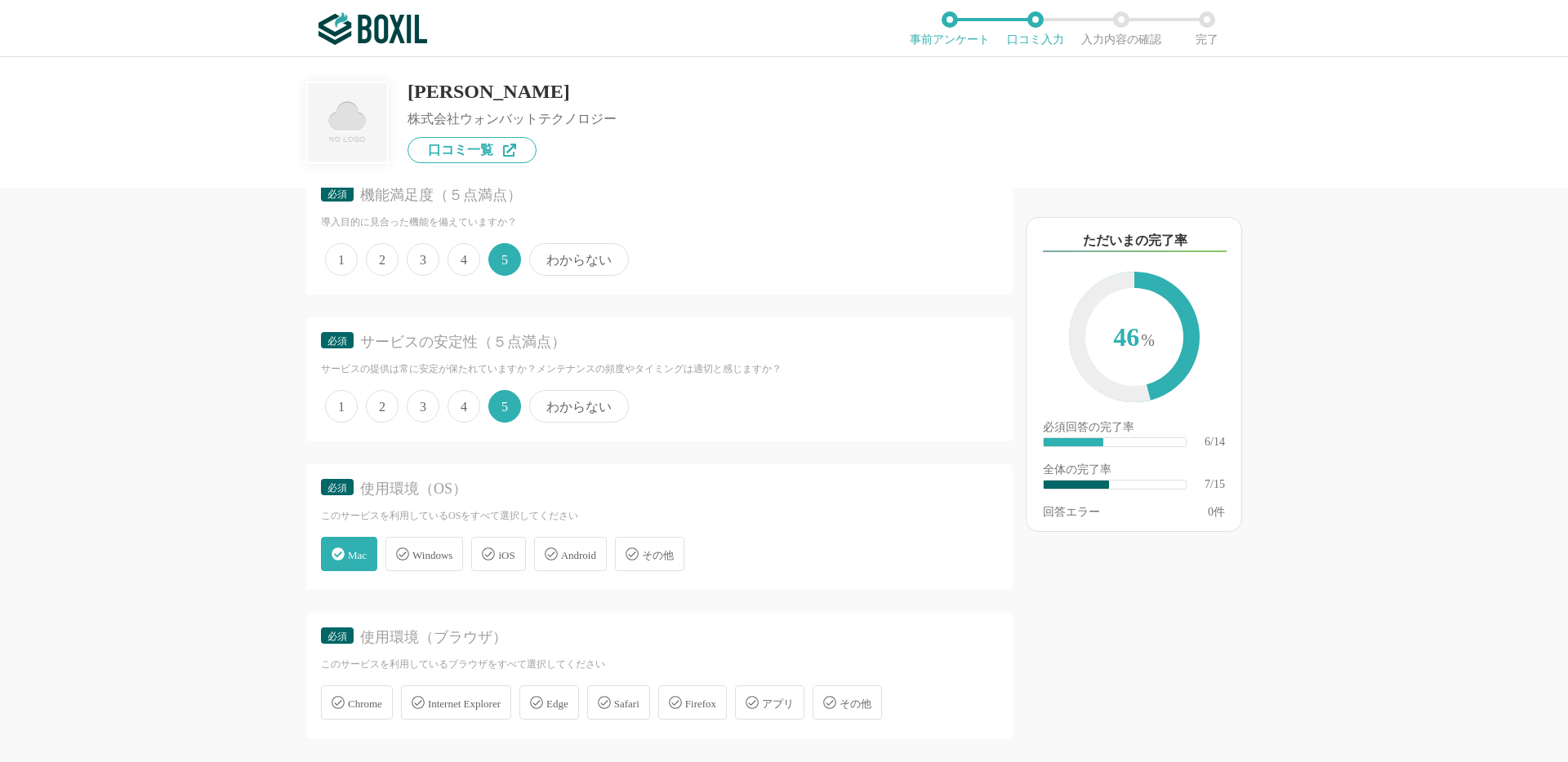
click at [366, 708] on span "Chrome" at bounding box center [365, 704] width 34 height 13
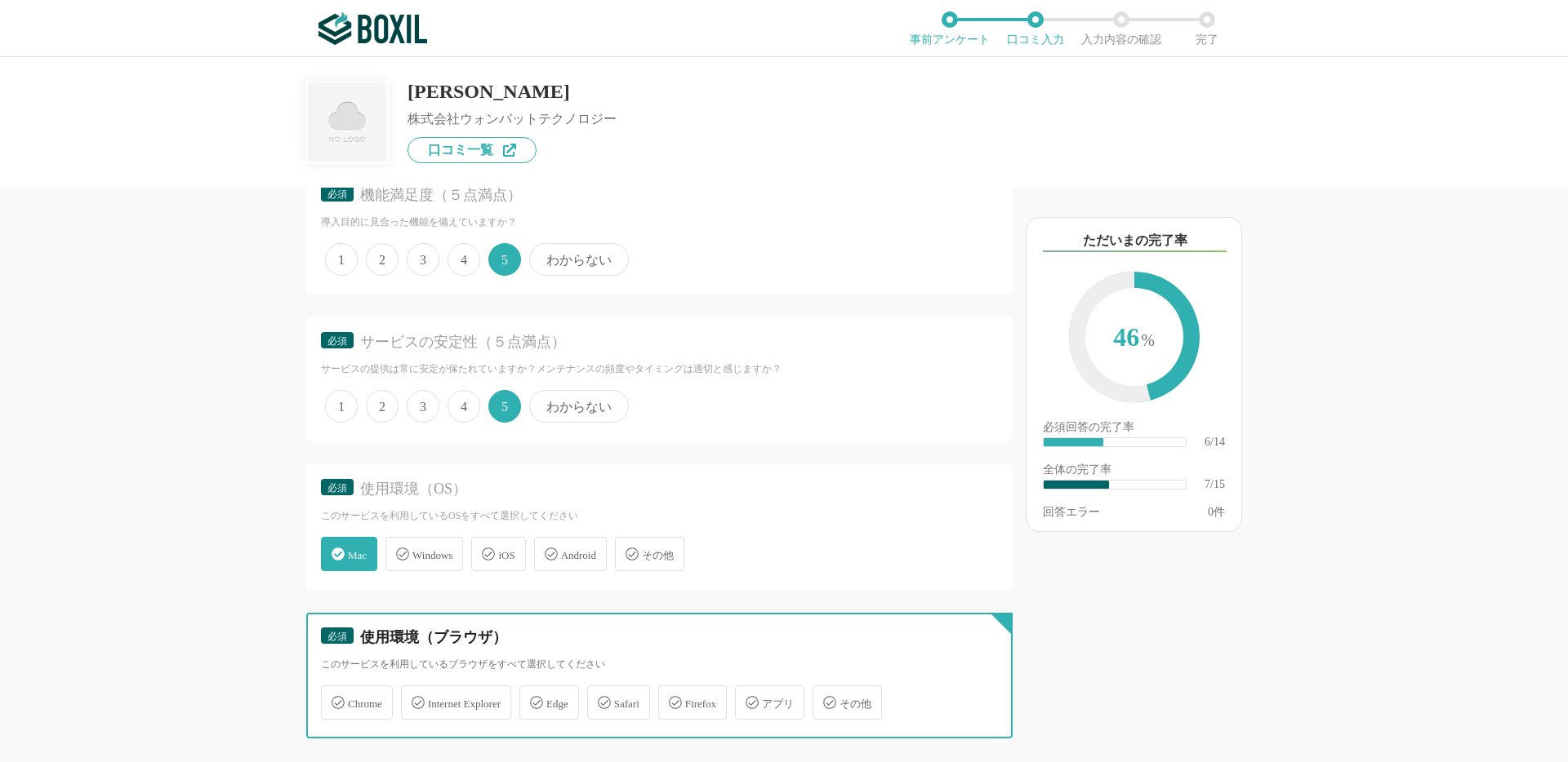
click at [334, 699] on input "Chrome" at bounding box center [330, 694] width 11 height 11
checkbox input "true"
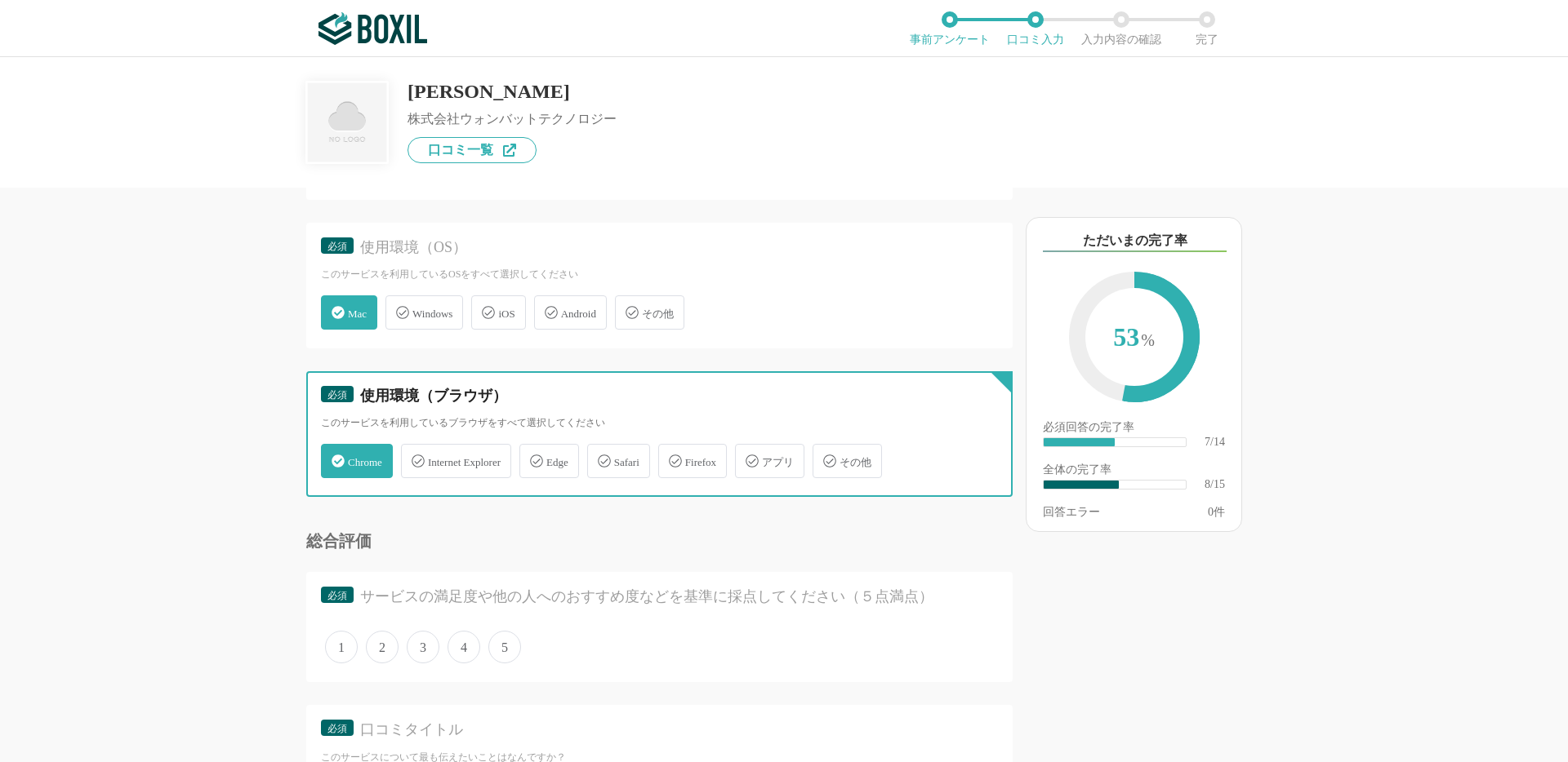
scroll to position [997, 0]
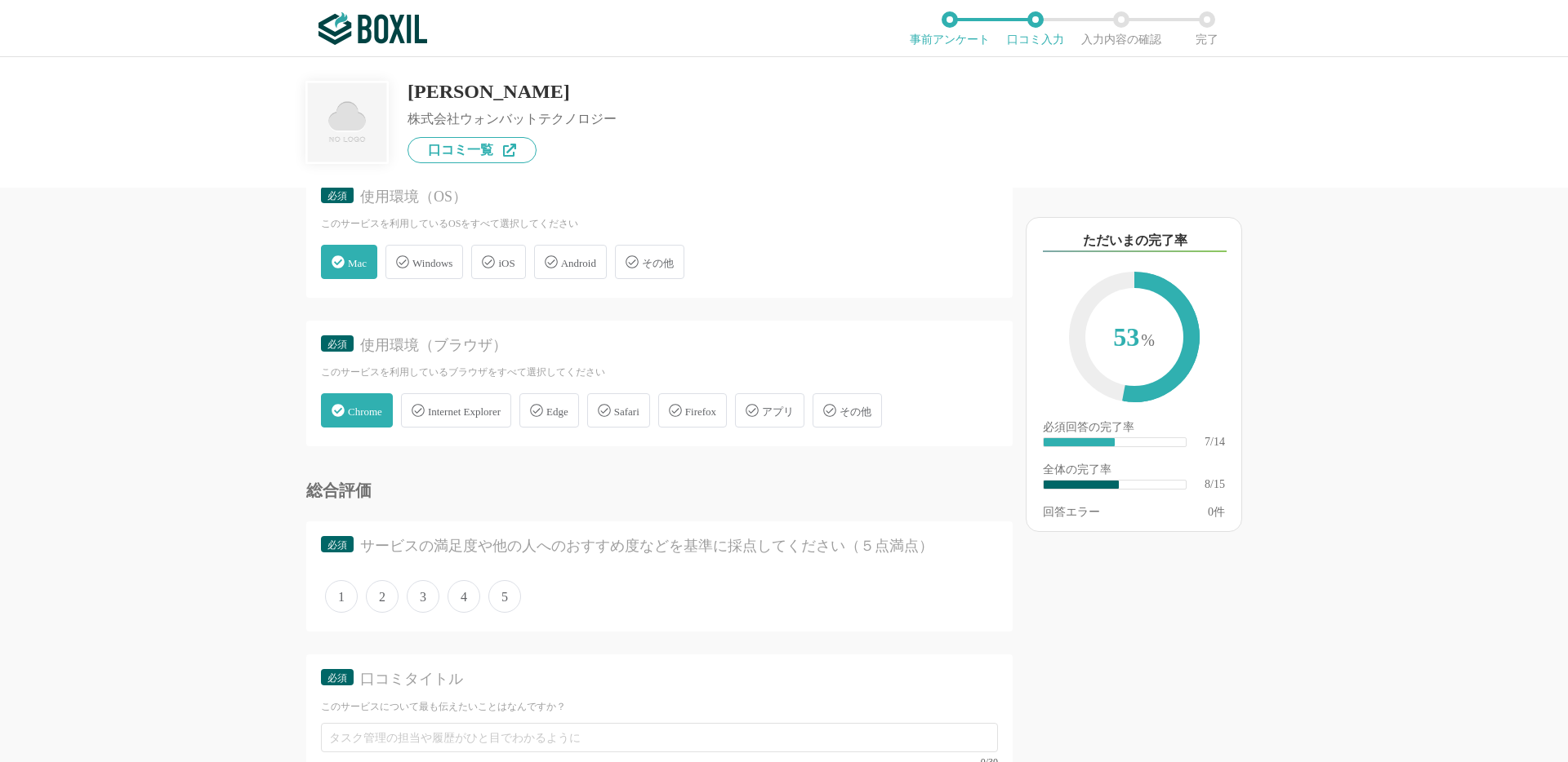
click at [497, 597] on span "5" at bounding box center [505, 596] width 32 height 32
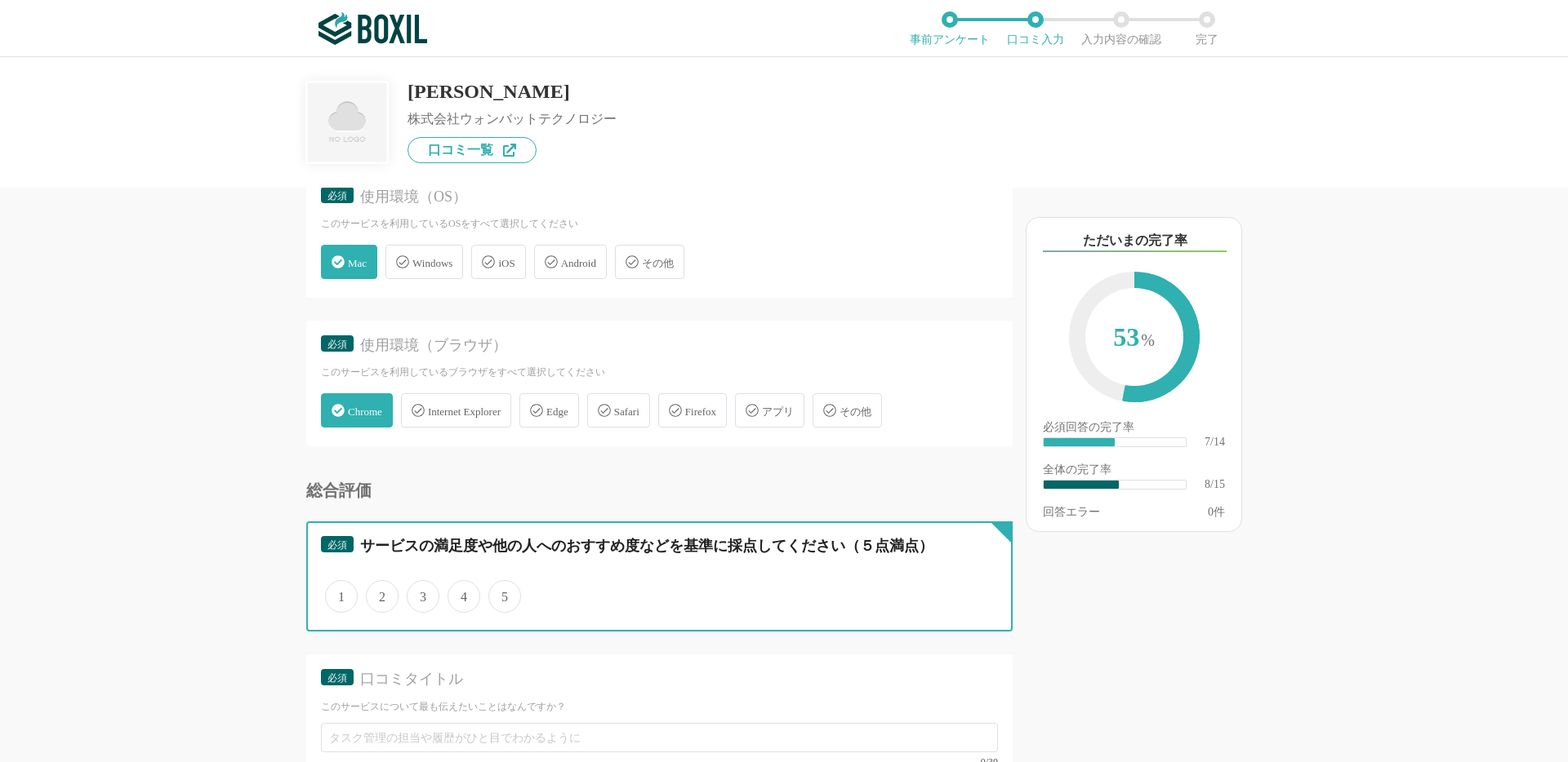
click at [497, 594] on input "5" at bounding box center [497, 588] width 11 height 11
radio input "true"
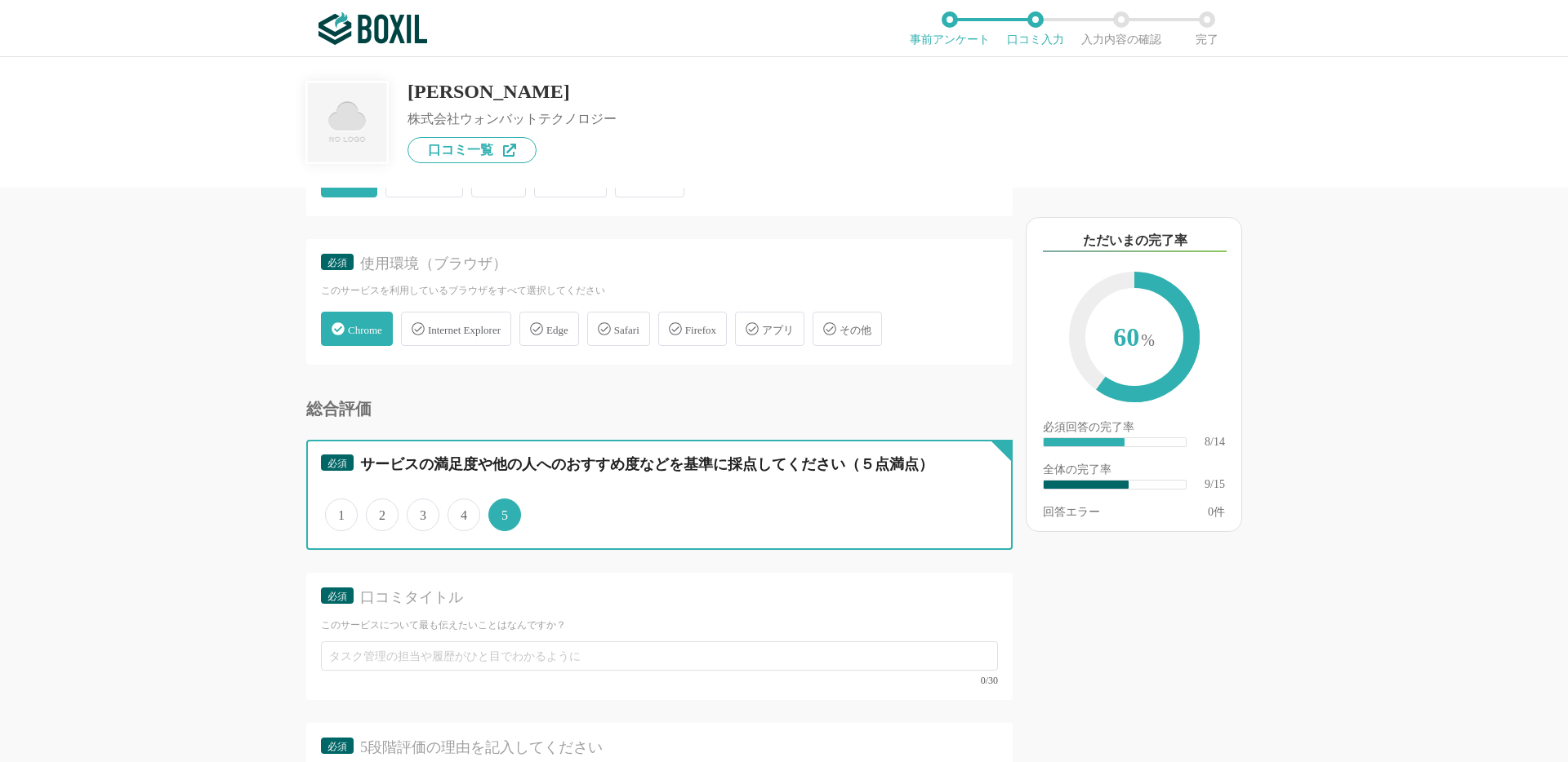
scroll to position [1162, 0]
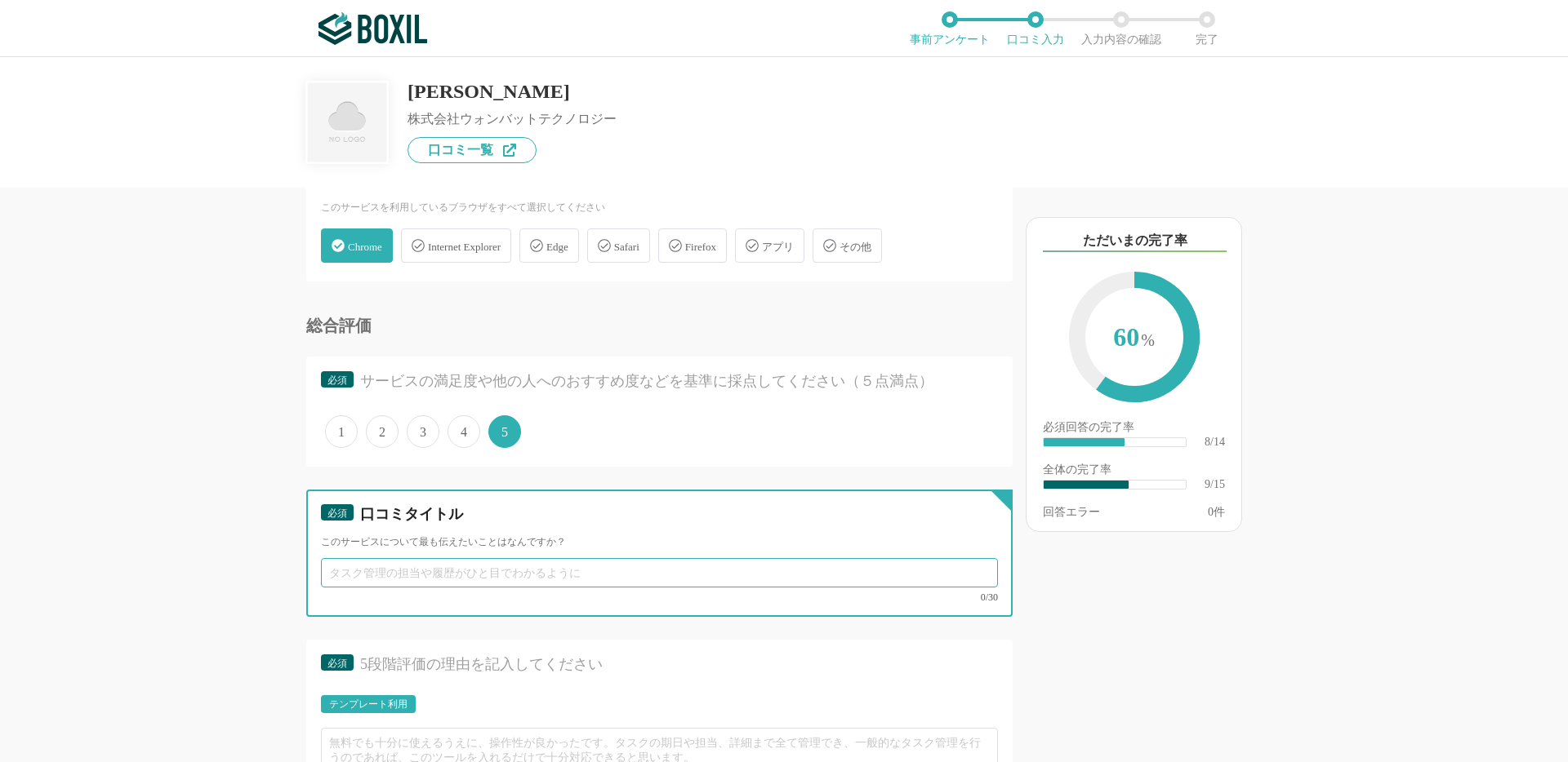
click at [368, 579] on input "text" at bounding box center [659, 573] width 677 height 30
type input "調"
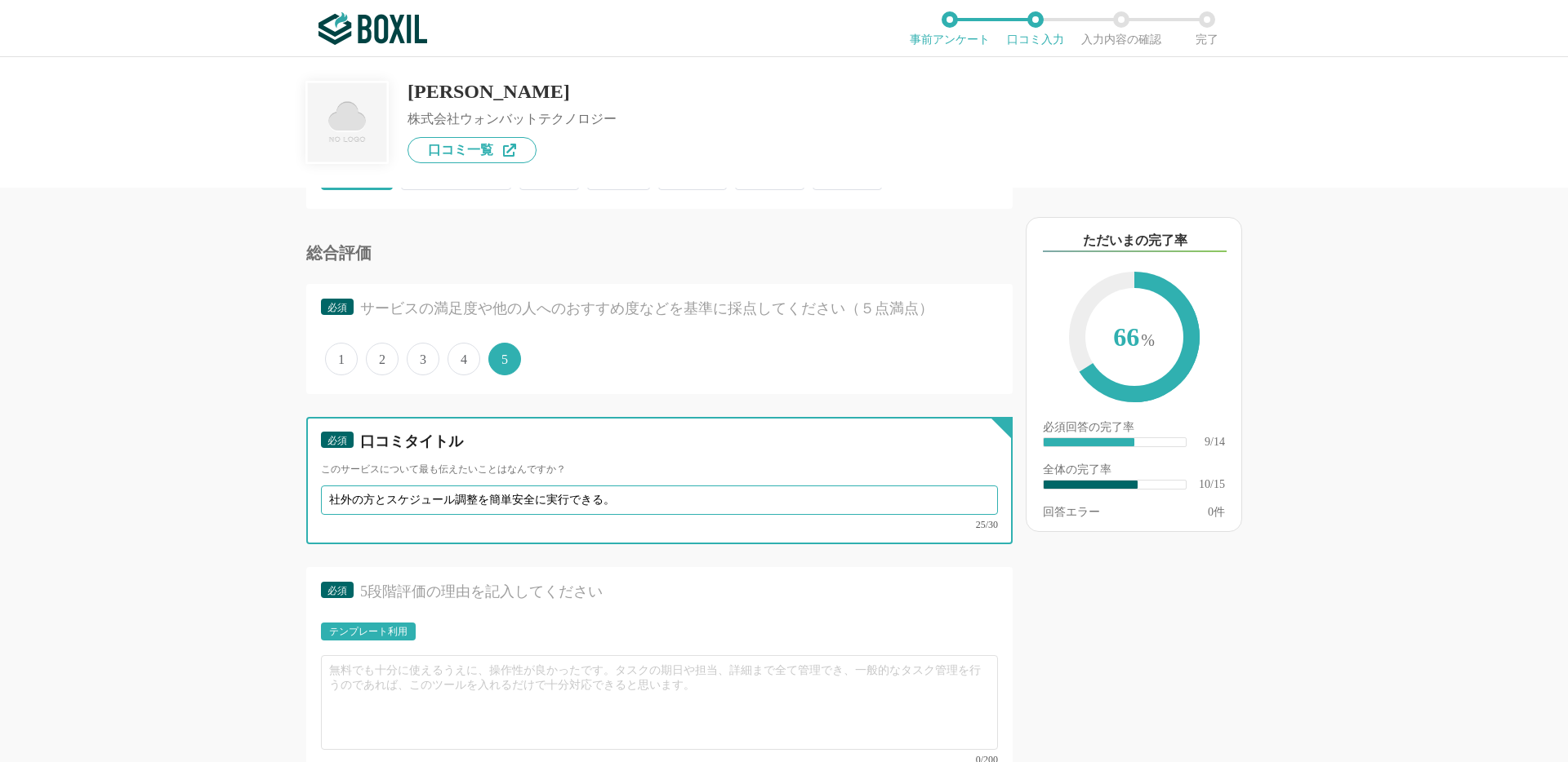
scroll to position [1236, 0]
type input "社外の方とスケジュール調整を簡単安全に実行できる。"
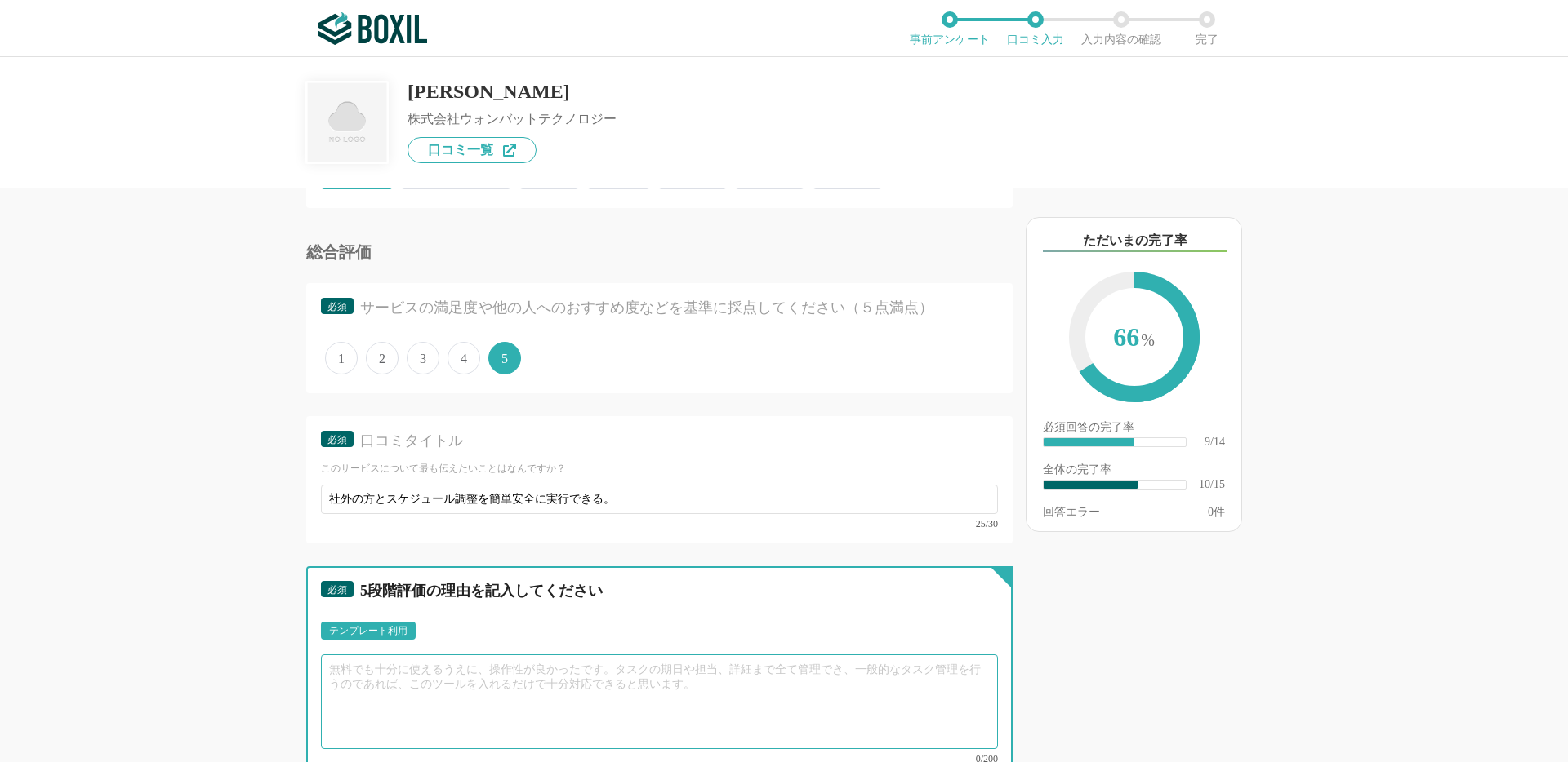
click at [346, 680] on textarea at bounding box center [659, 702] width 677 height 95
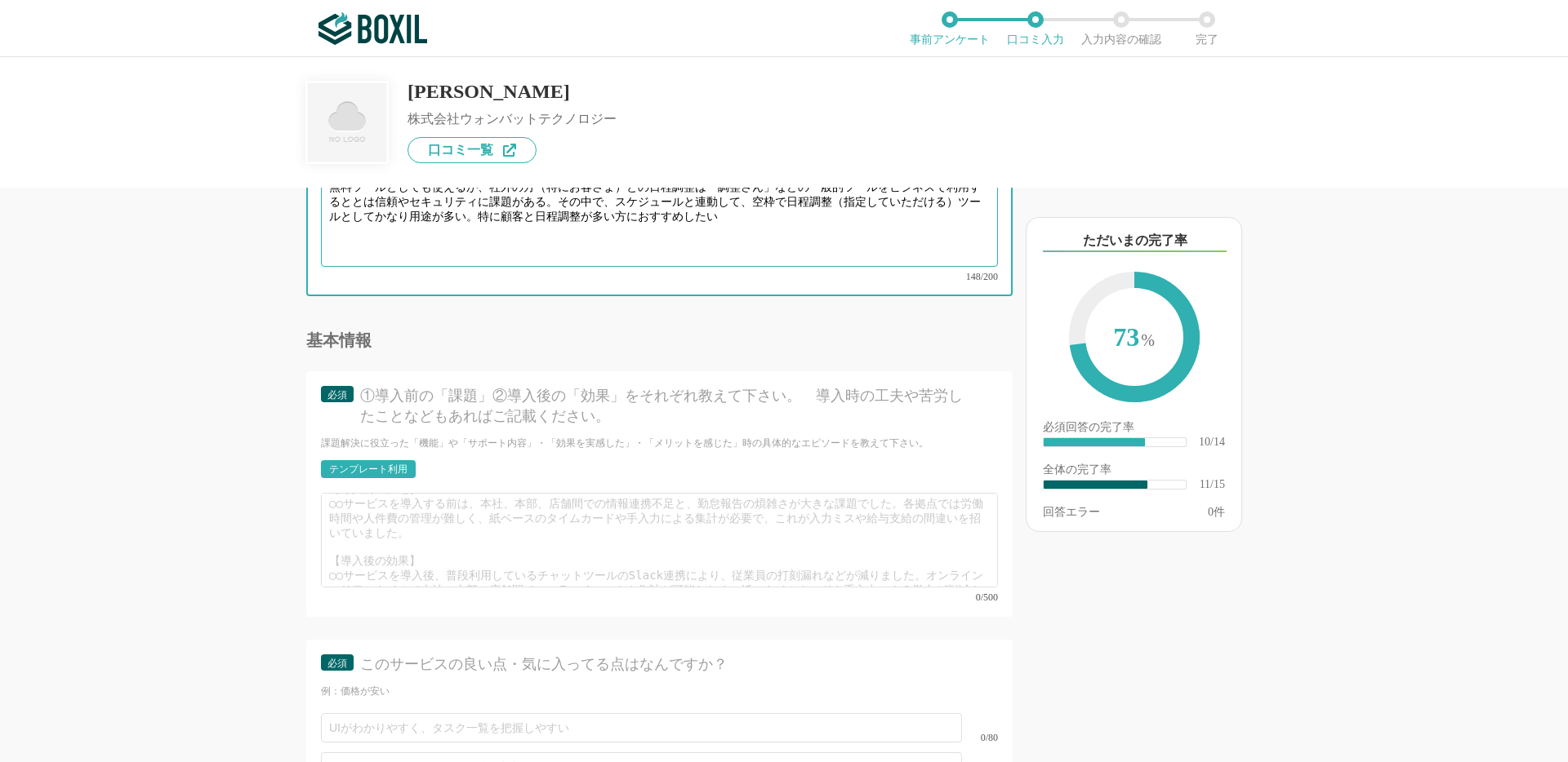
scroll to position [0, 0]
type textarea "無料ツールとしても使えるが、社外の方（特にお客さま）との日程調整は「調整さん」などの一般的ツールをビジネスで利用するととは信頼やセキュリティに課題がある。その…"
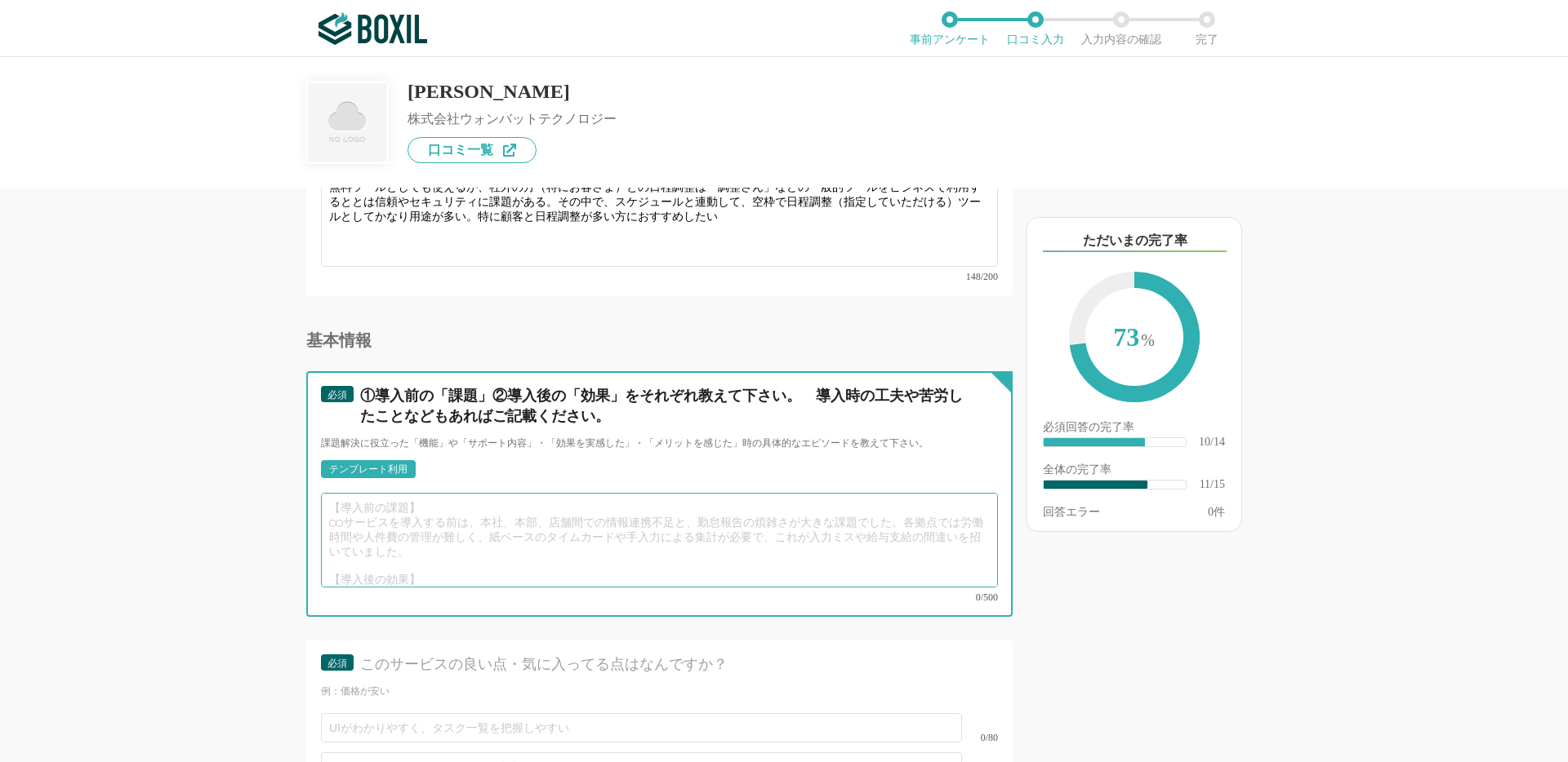
click at [661, 516] on textarea at bounding box center [659, 540] width 677 height 95
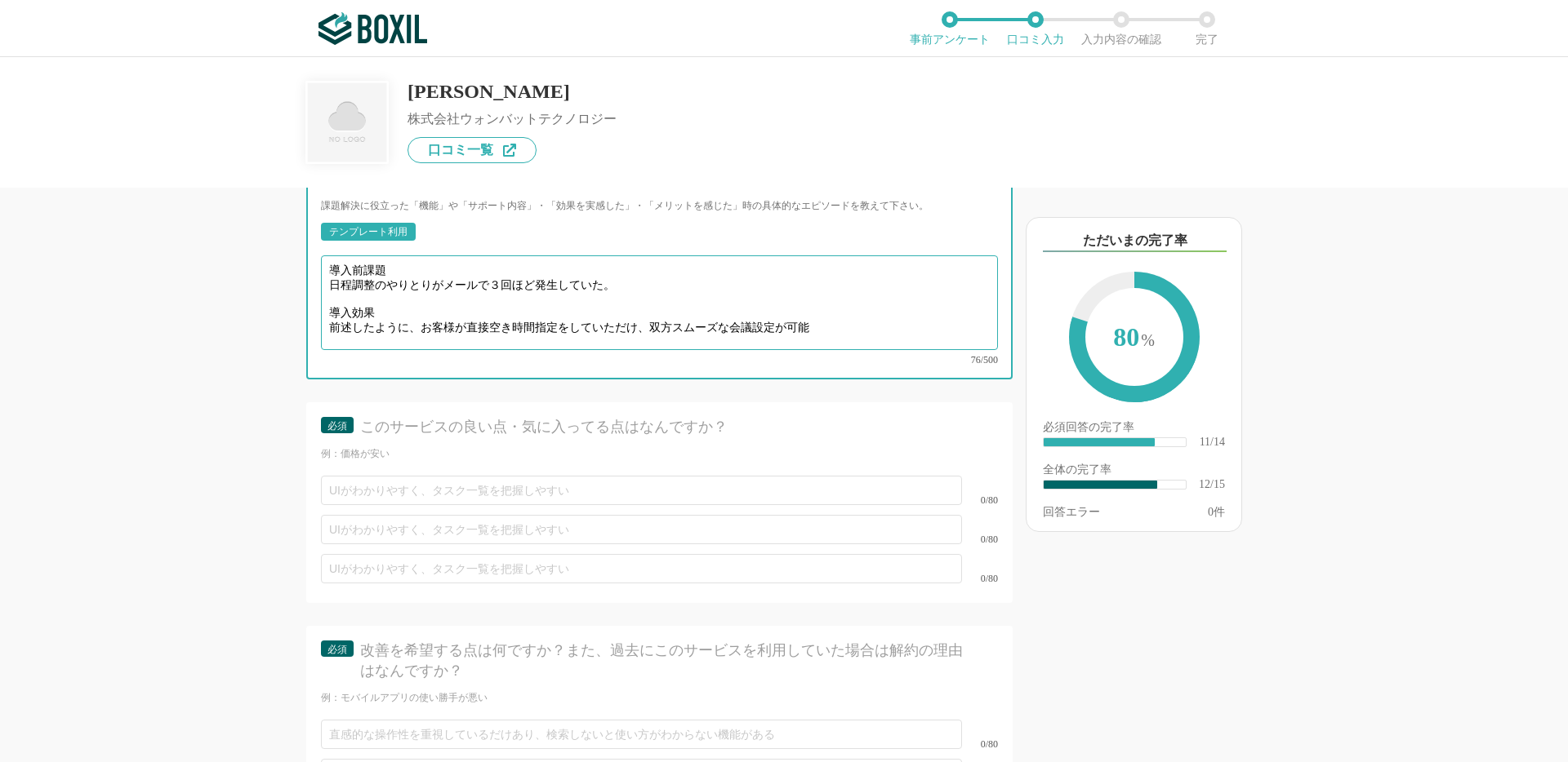
scroll to position [1966, 0]
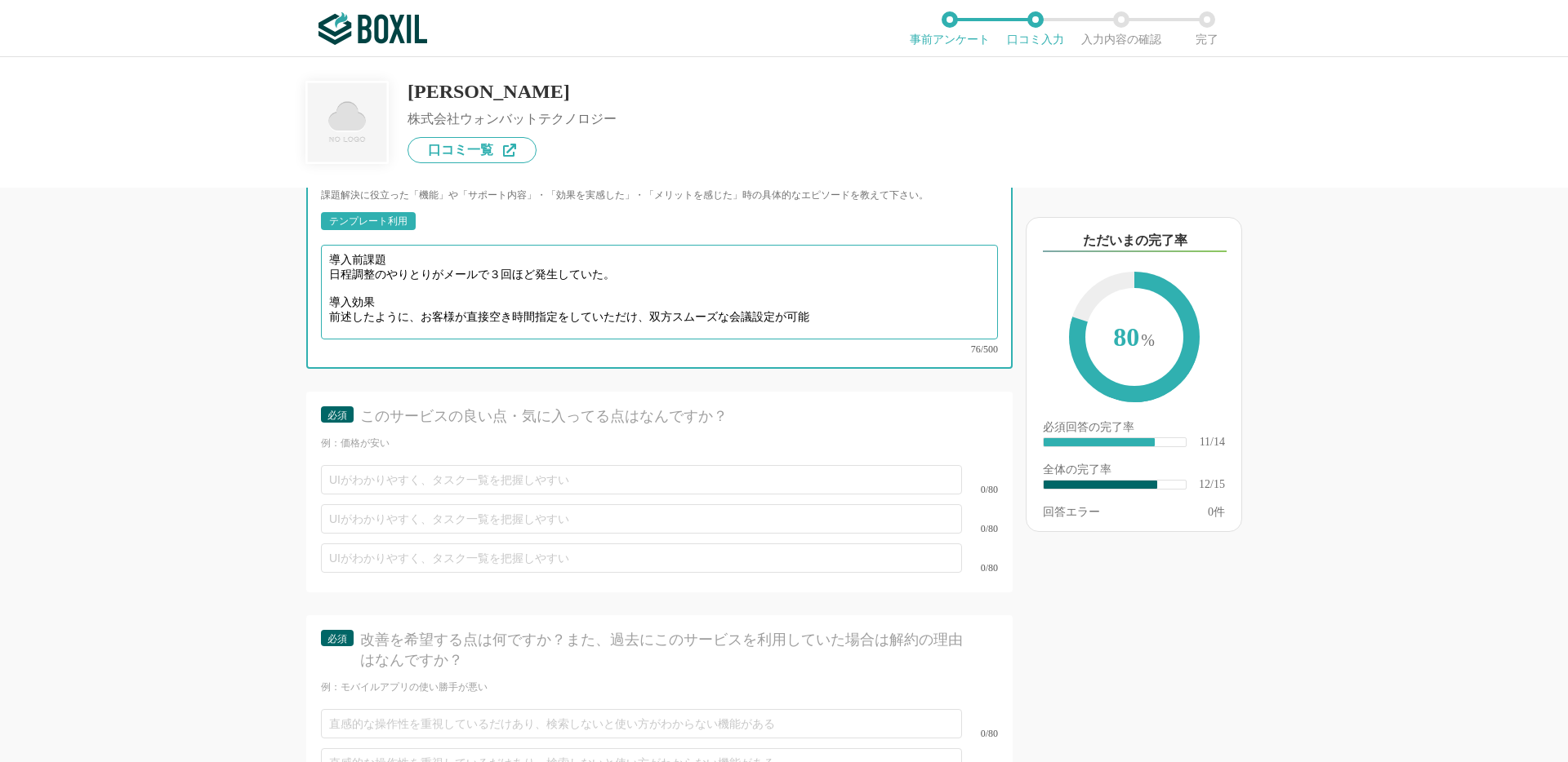
type textarea "導入前課題 日程調整のやりとりがメールで３回ほど発生していた。 導入効果 前述したように、お客様が直接空き時間指定をしていただけ、双方スムーズな会議設定が可能"
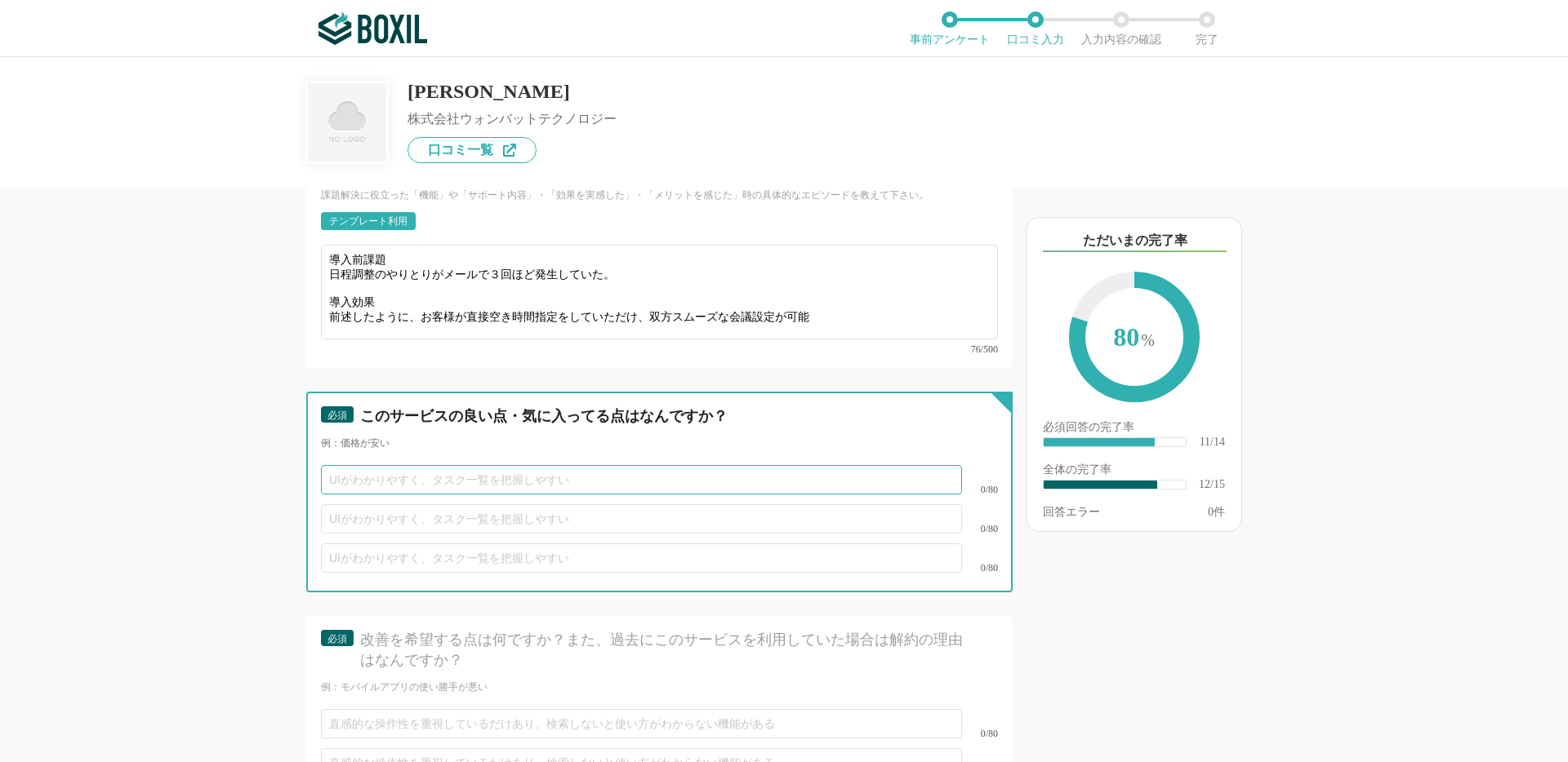
click at [517, 470] on input "text" at bounding box center [641, 479] width 641 height 30
type input "使い方がわかりやすい"
type input "価格が安い"
type input "ユ"
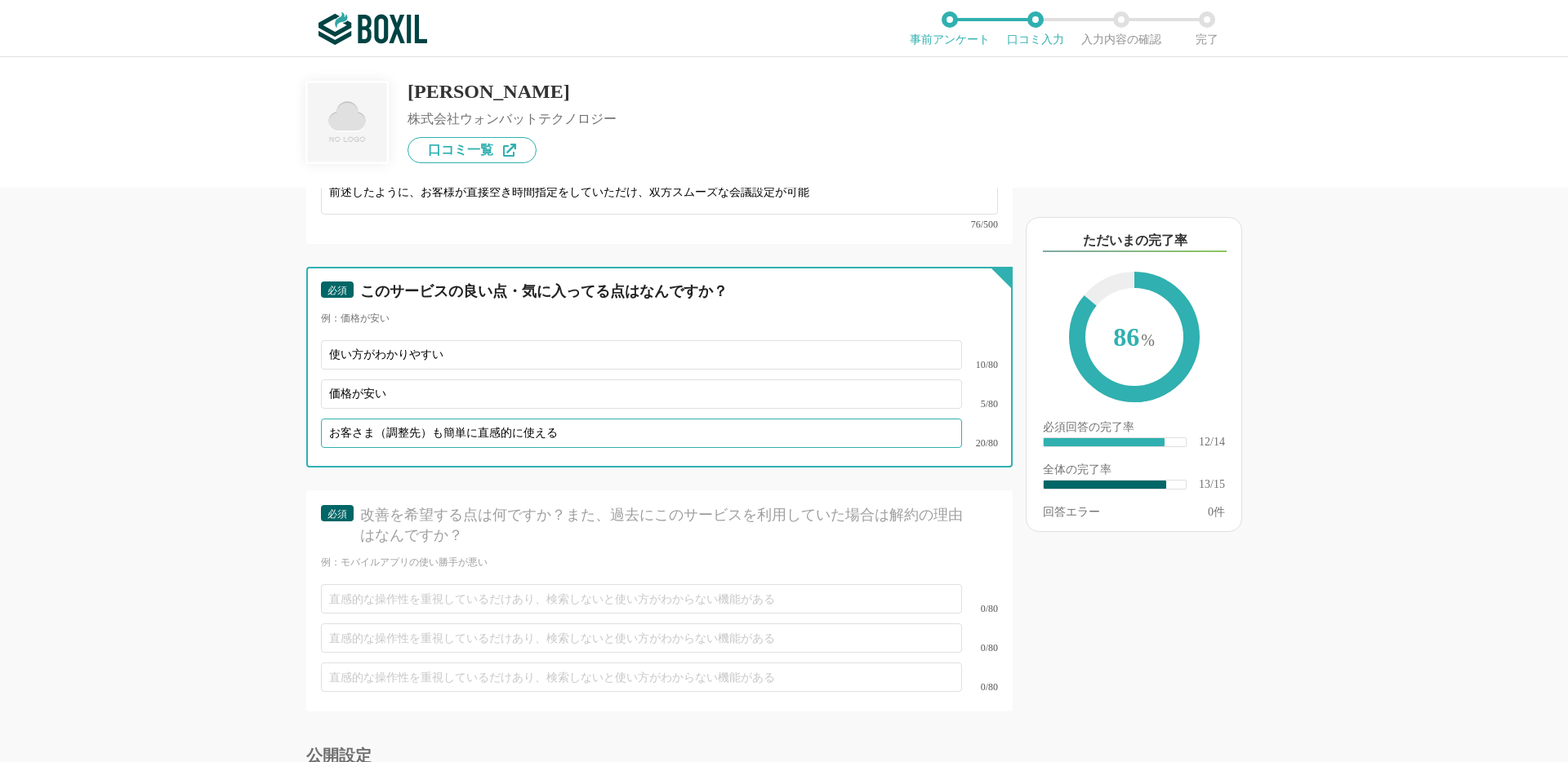
scroll to position [2174, 0]
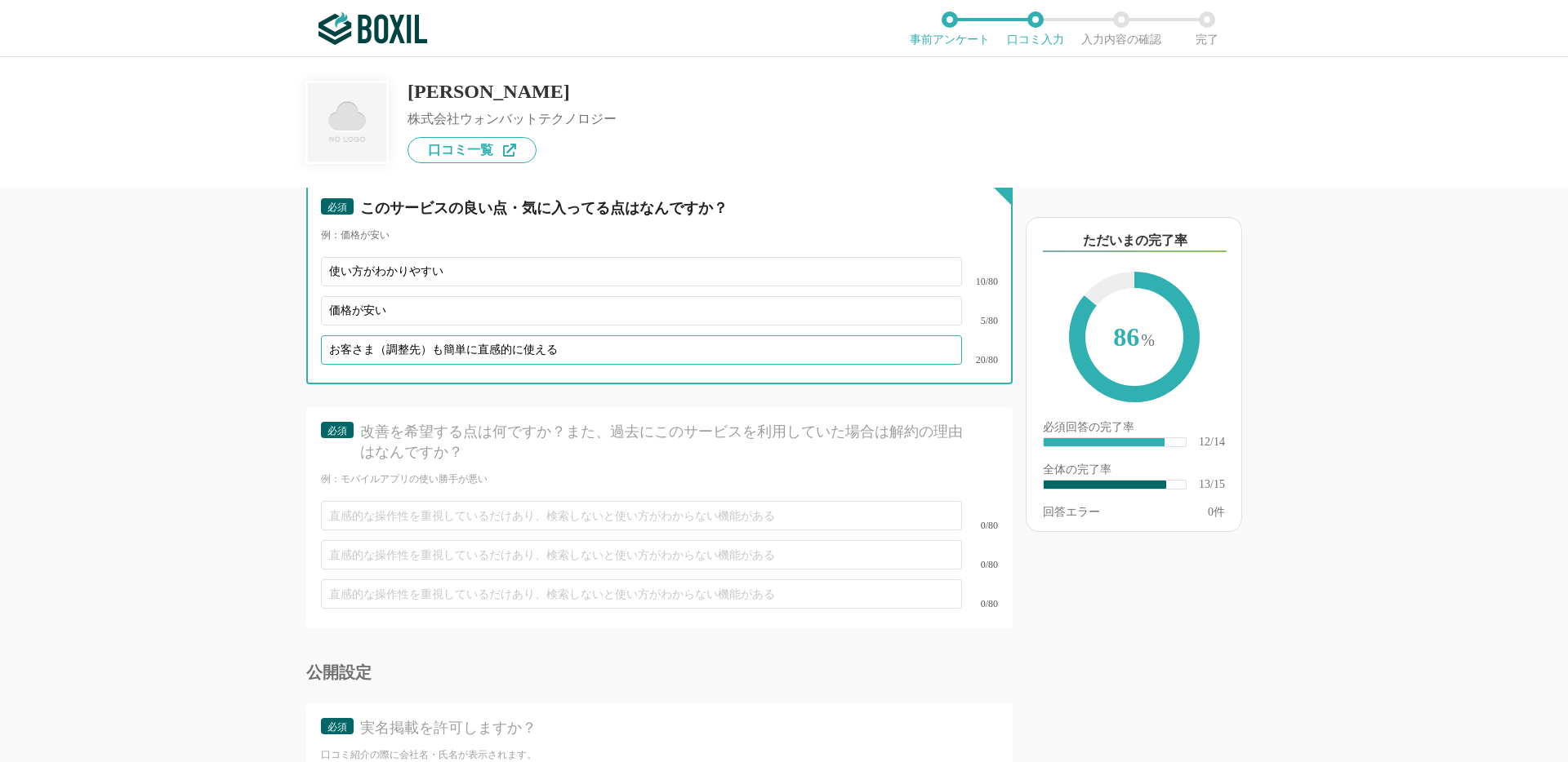
type input "お客さま（調整先）も簡単に直感的に使える"
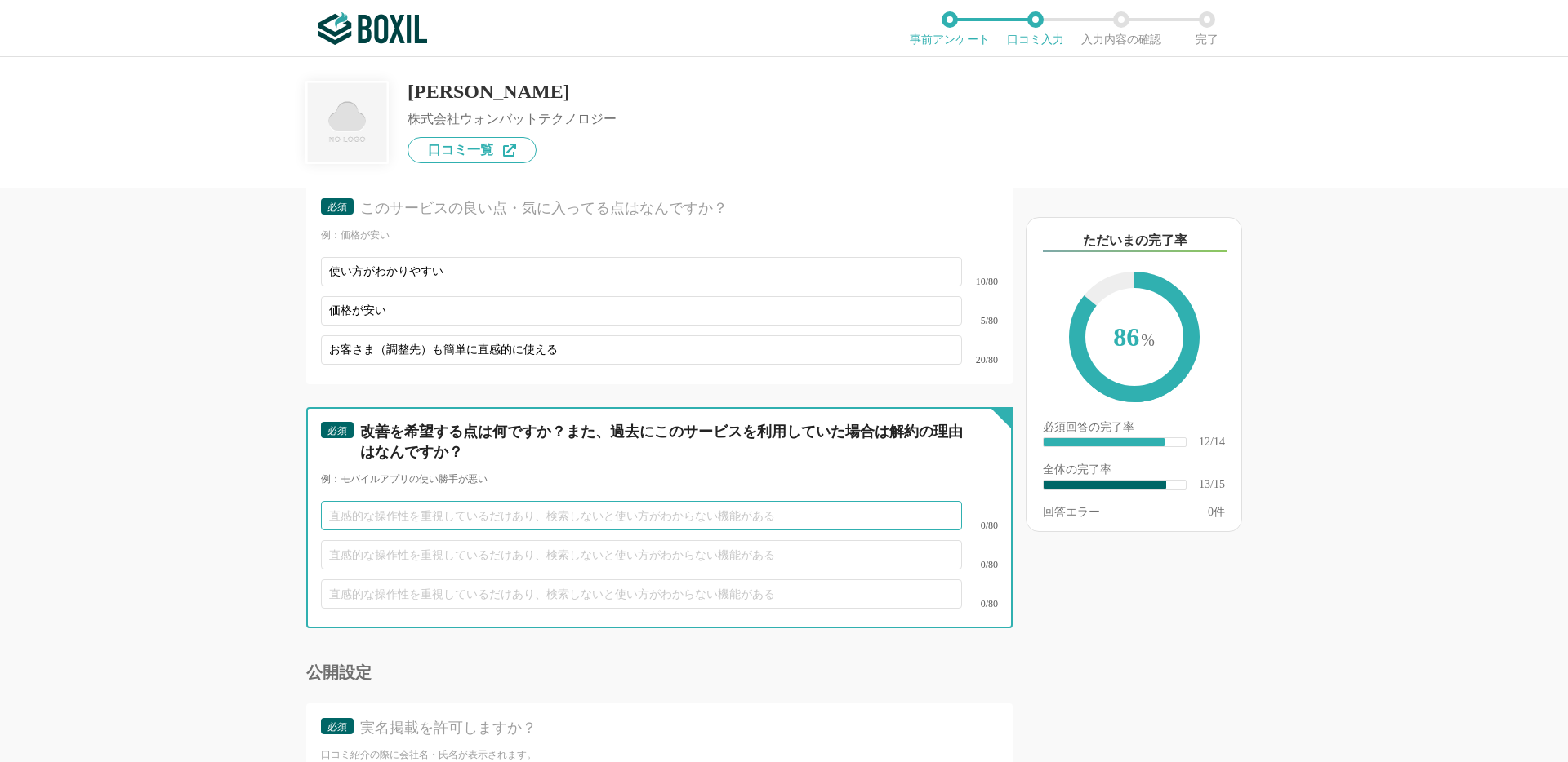
click at [458, 517] on input "text" at bounding box center [641, 515] width 641 height 30
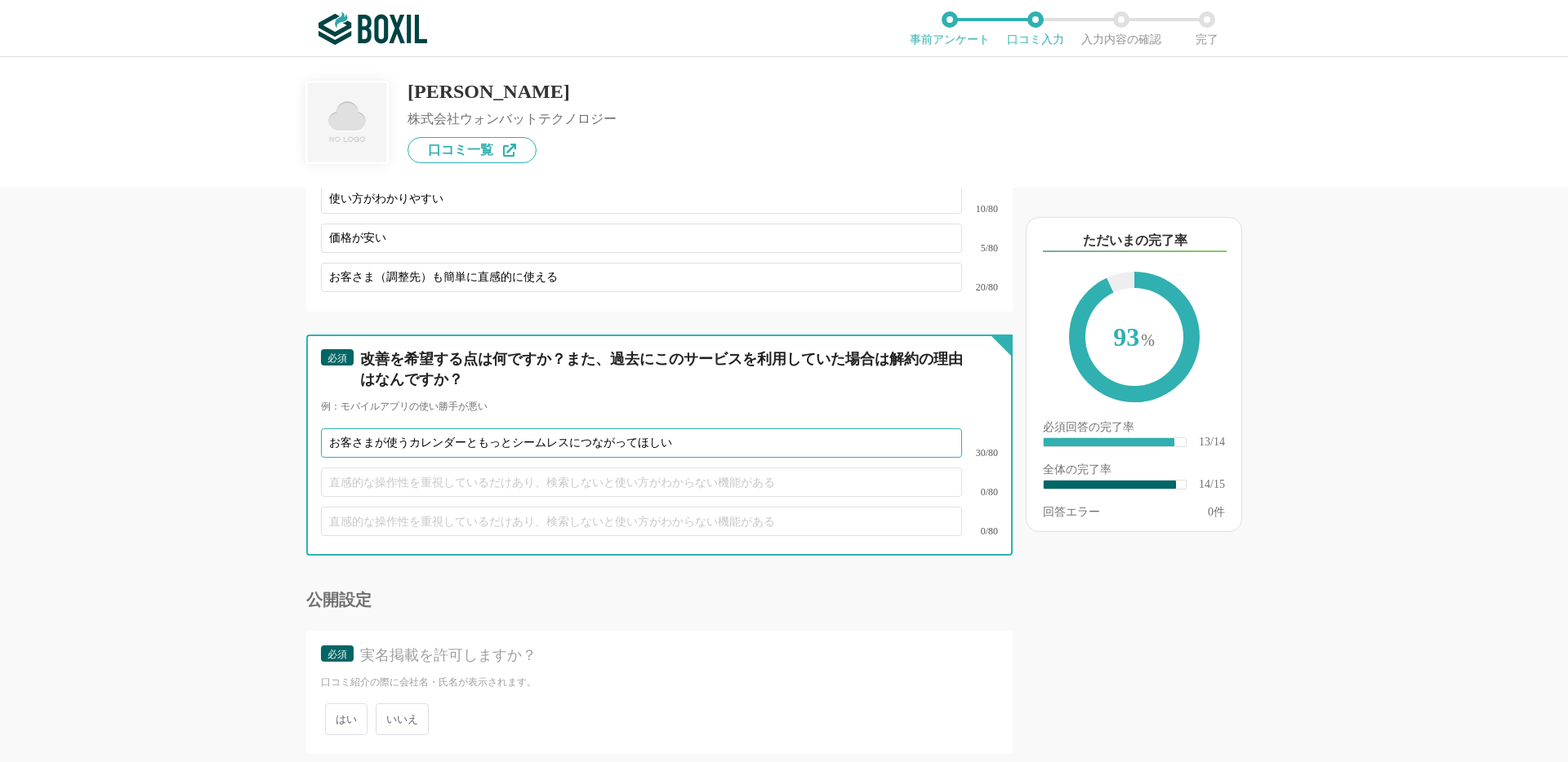
scroll to position [2316, 0]
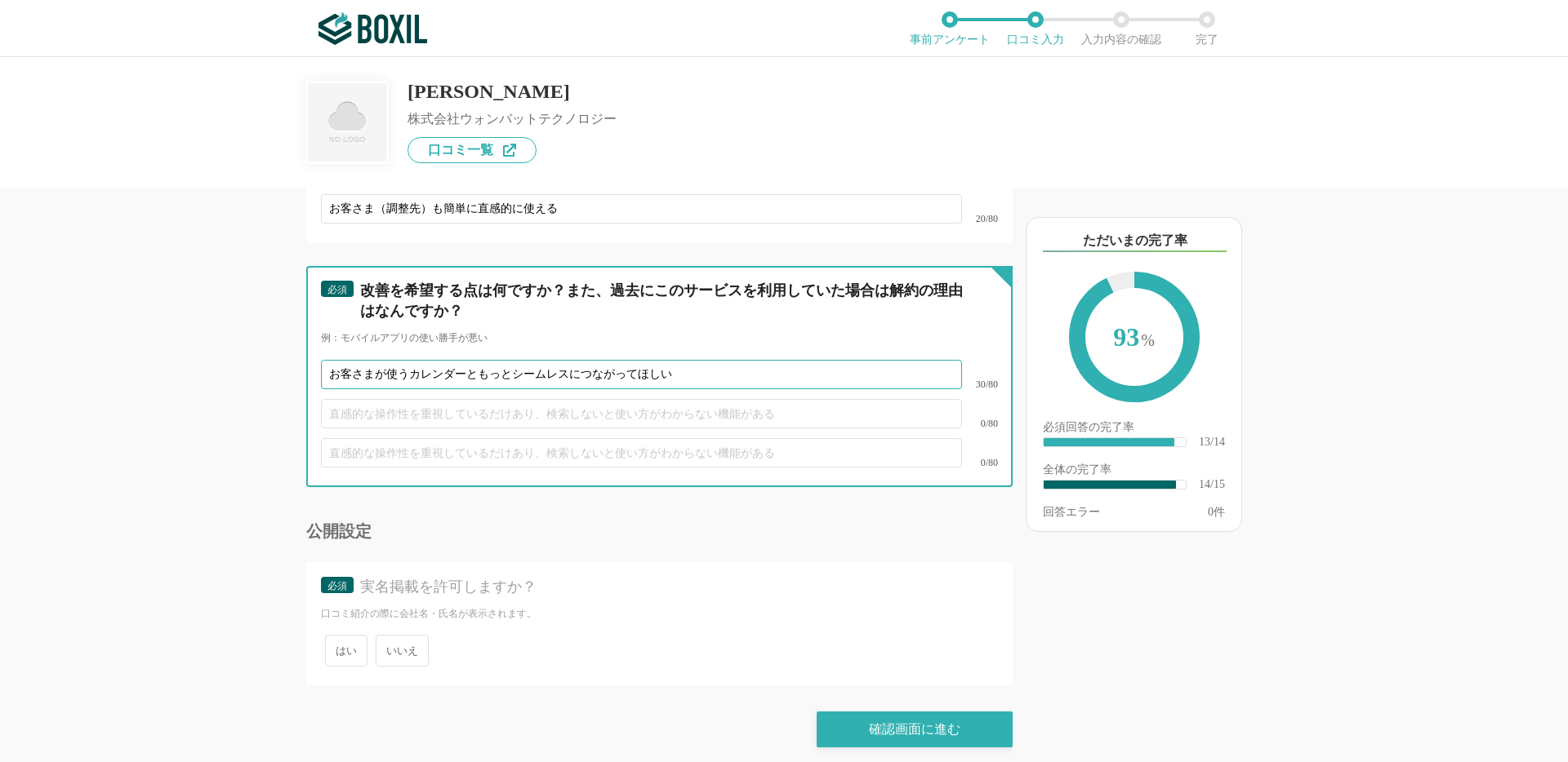
type input "お客さまが使うカレンダーともっとシームレスにつながってほしい"
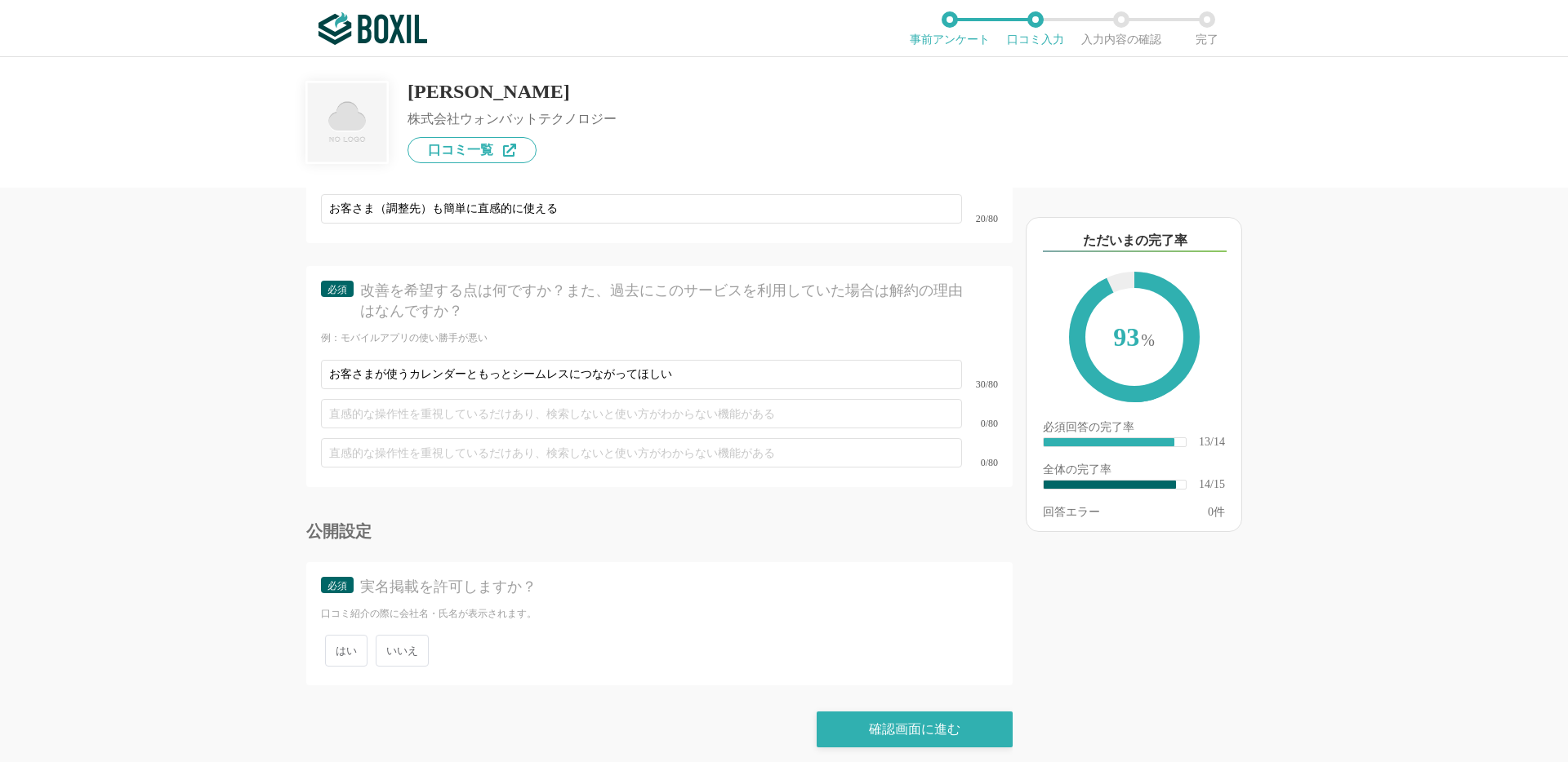
click at [397, 640] on span "いいえ" at bounding box center [402, 650] width 53 height 32
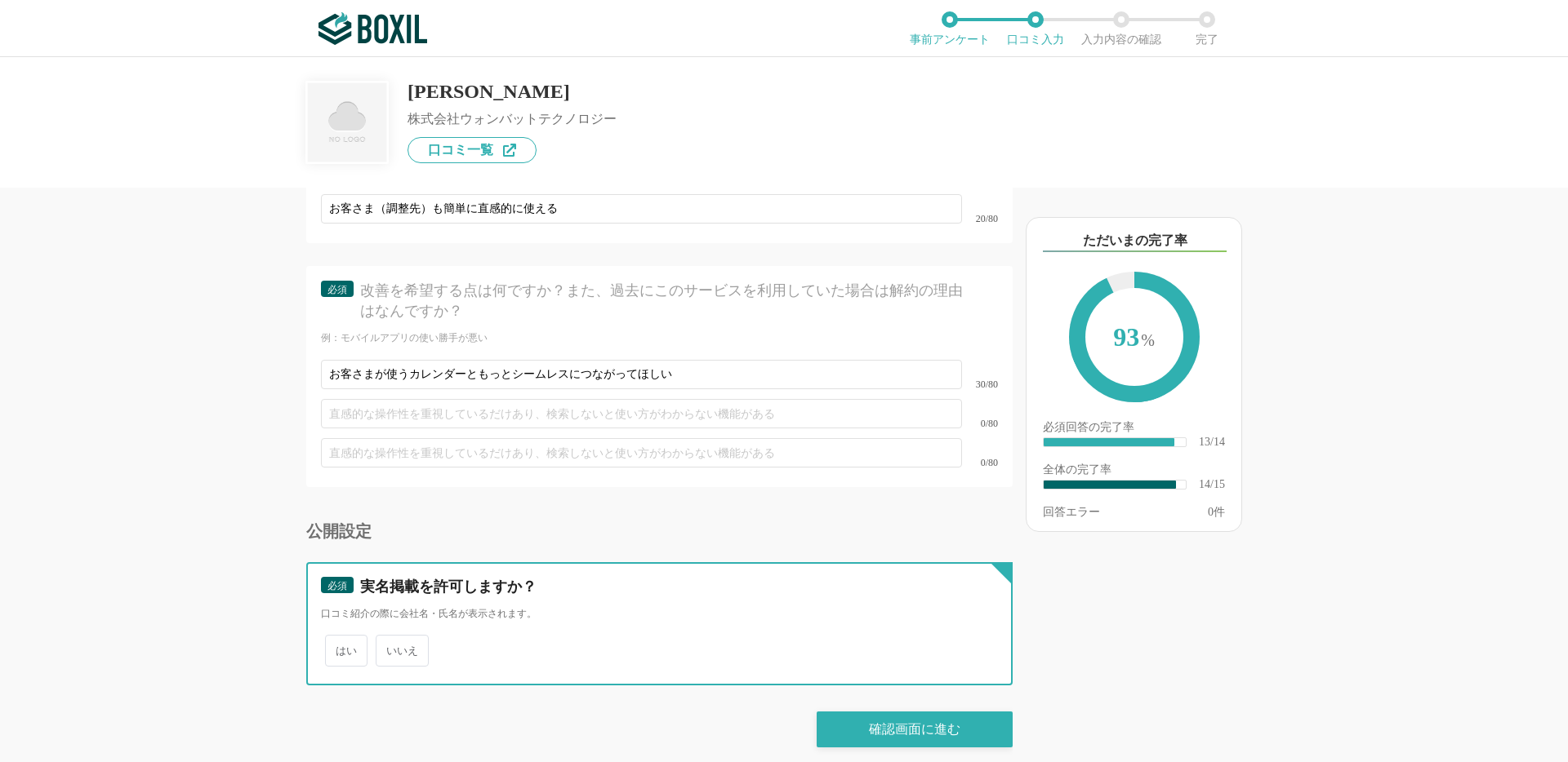
click at [390, 640] on input "いいえ" at bounding box center [385, 643] width 11 height 11
radio input "true"
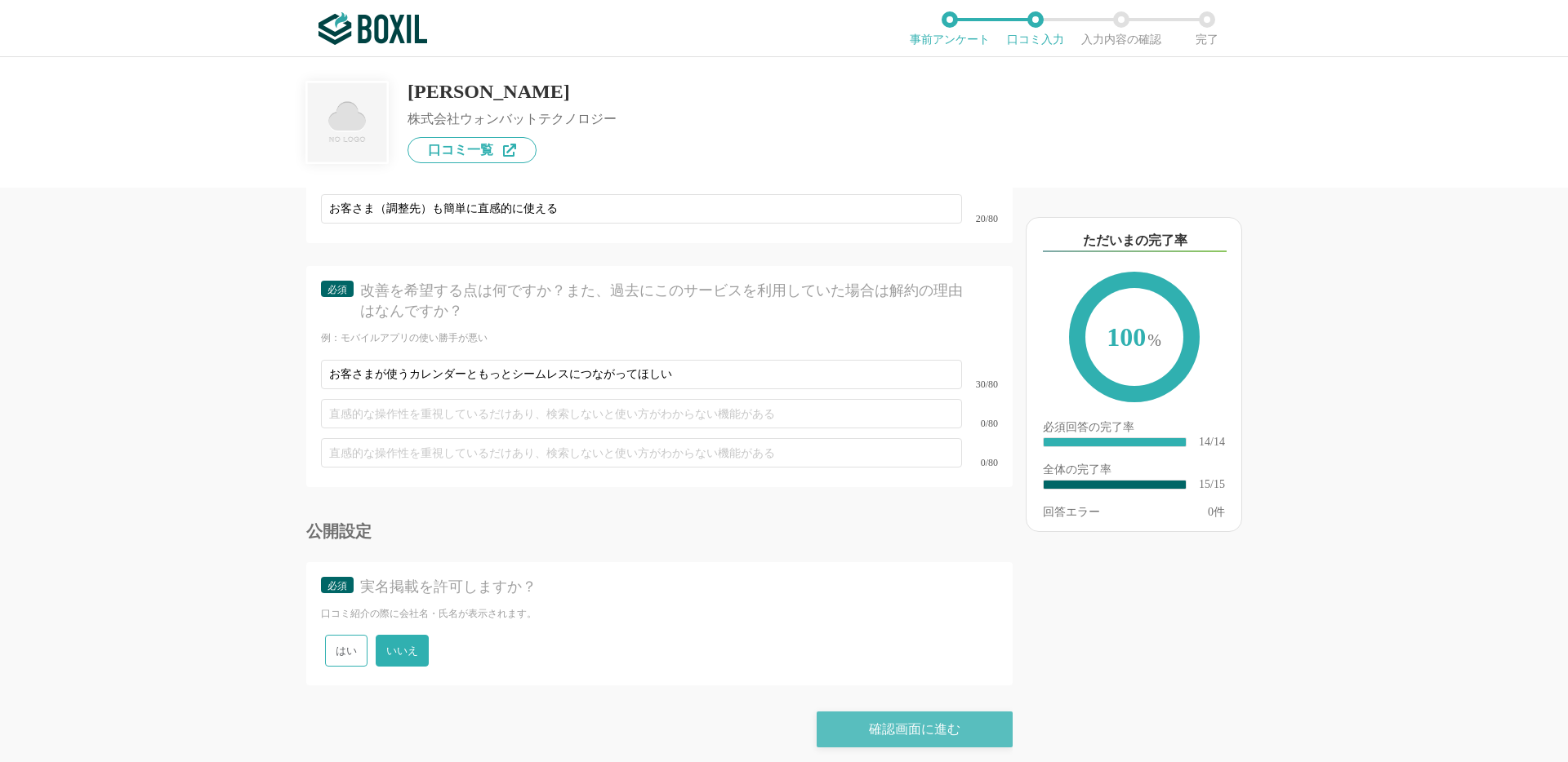
click at [891, 712] on div "確認画面に進む" at bounding box center [914, 730] width 196 height 36
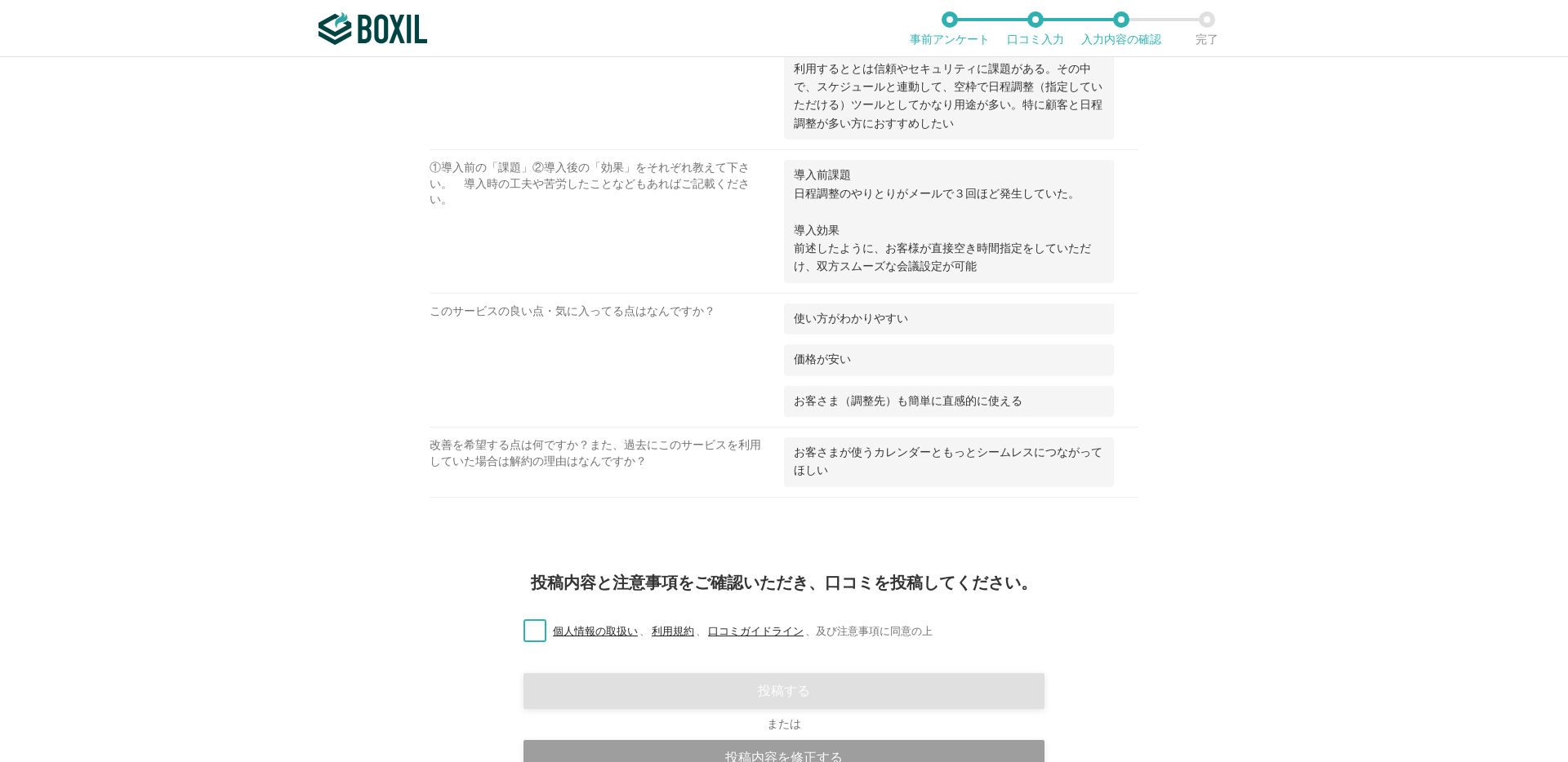
scroll to position [1139, 0]
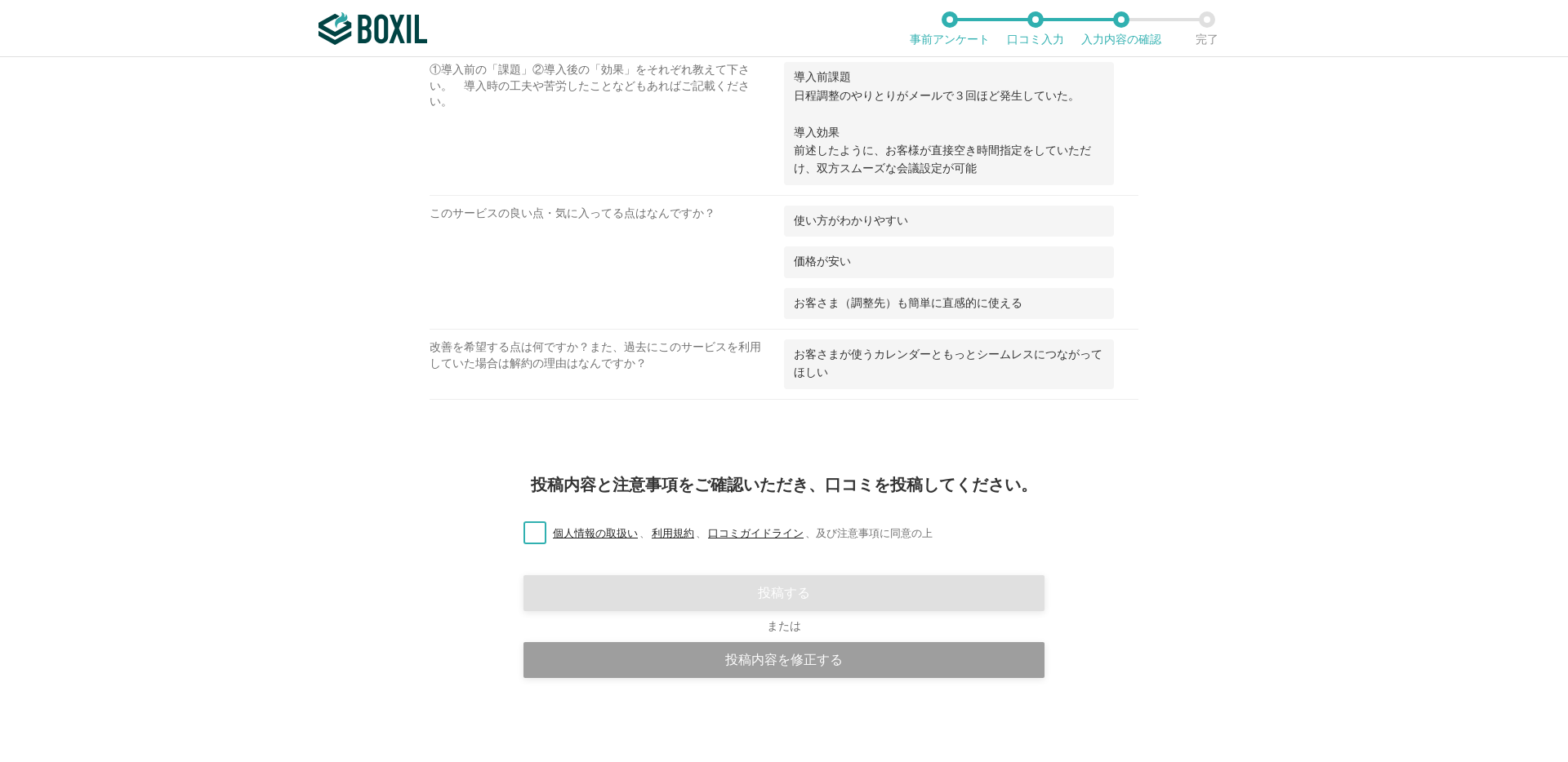
click at [530, 531] on label "個人情報の取扱い 、 利用規約 、 口コミガイドライン 、 及び注意事項に同意の上" at bounding box center [721, 534] width 422 height 17
click at [0, 0] on input "個人情報の取扱い 、 利用規約 、 口コミガイドライン 、 及び注意事項に同意の上" at bounding box center [0, 0] width 0 height 0
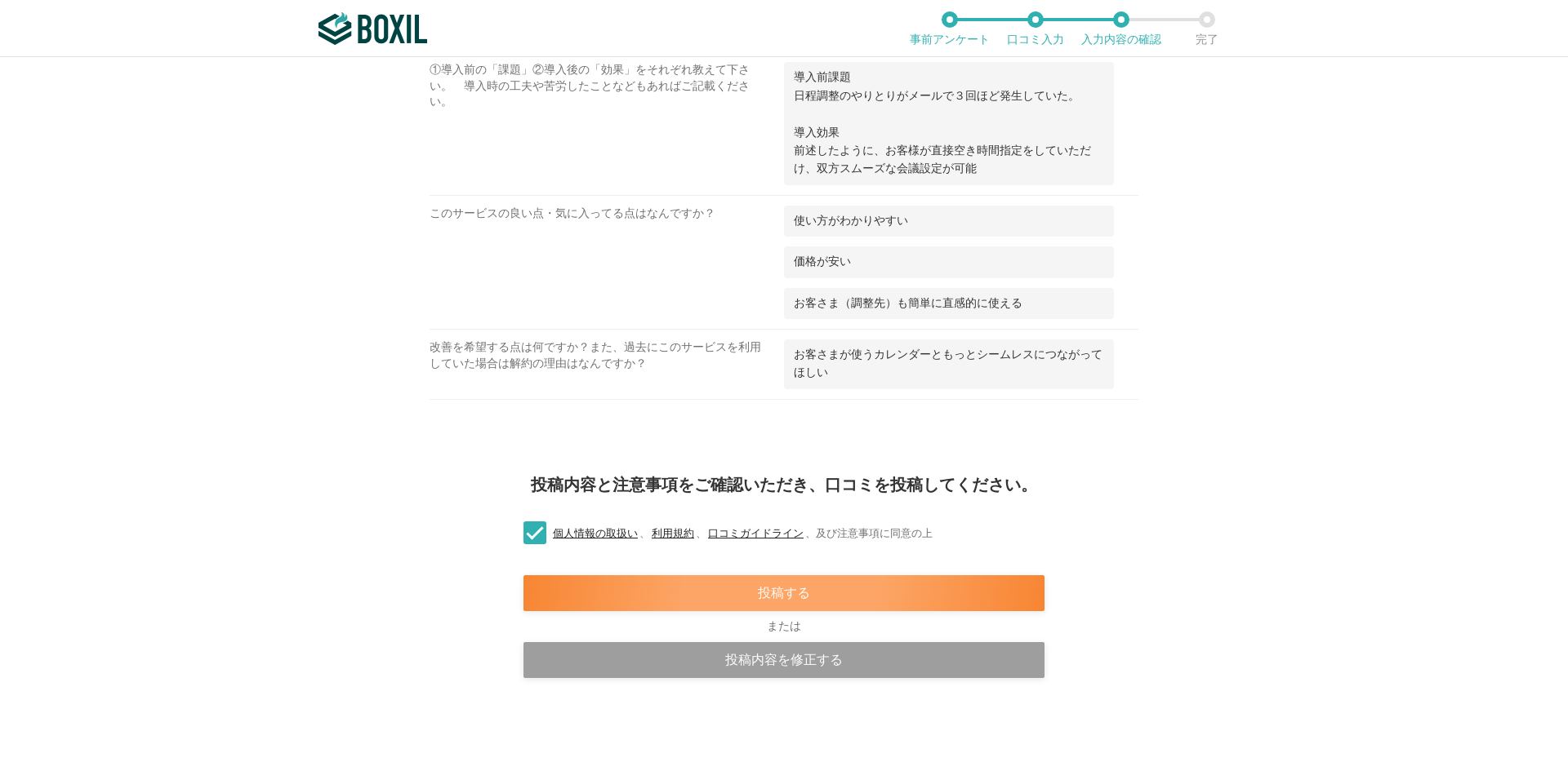
click at [716, 606] on div "投稿する" at bounding box center [784, 594] width 521 height 36
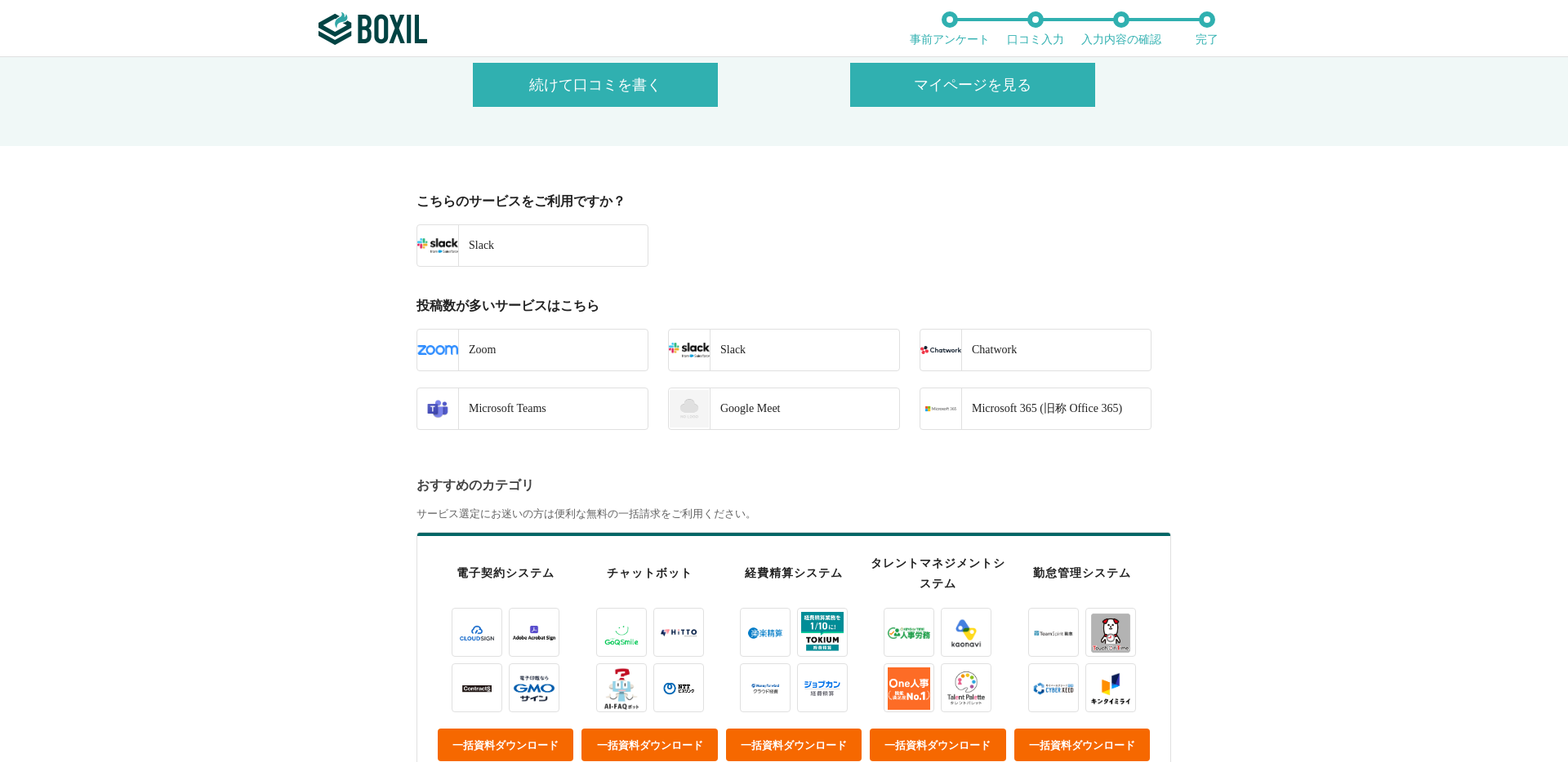
scroll to position [286, 0]
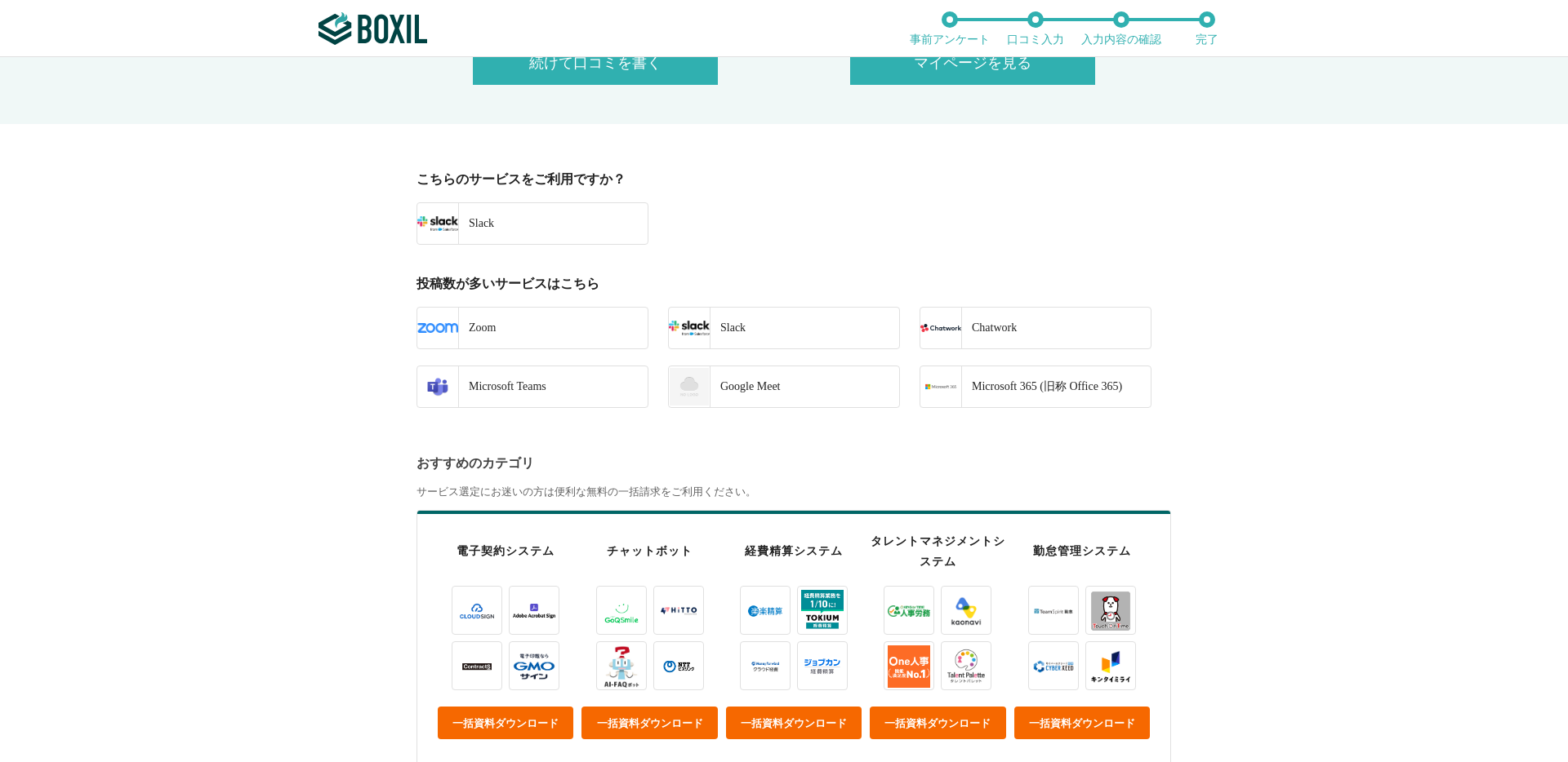
click at [581, 338] on link "Zoom" at bounding box center [532, 328] width 232 height 42
